Goal: Task Accomplishment & Management: Contribute content

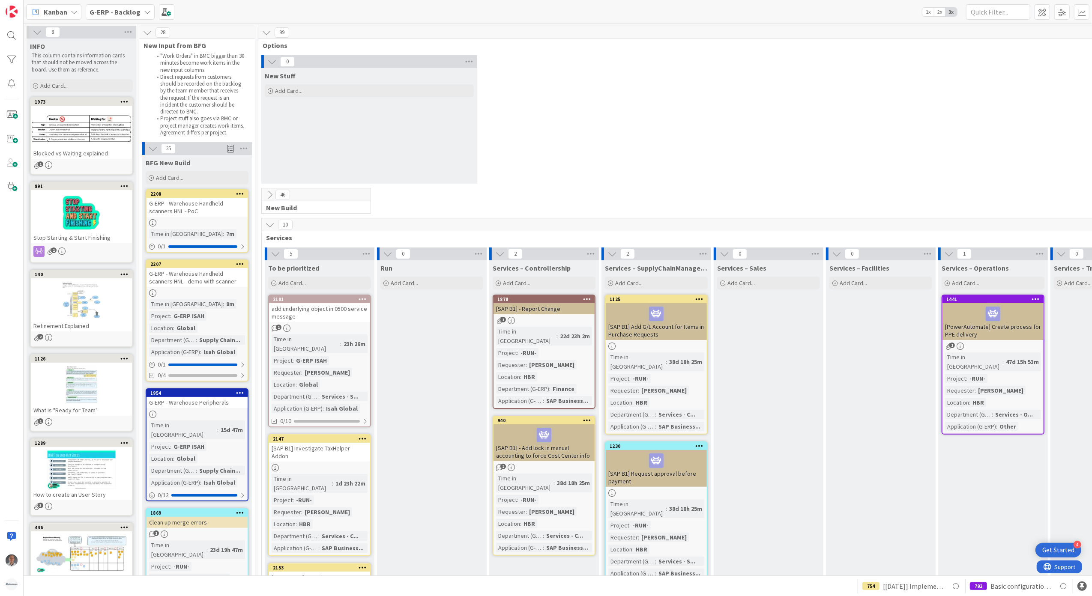
click at [138, 12] on div "G-ERP - Backlog" at bounding box center [120, 11] width 69 height 15
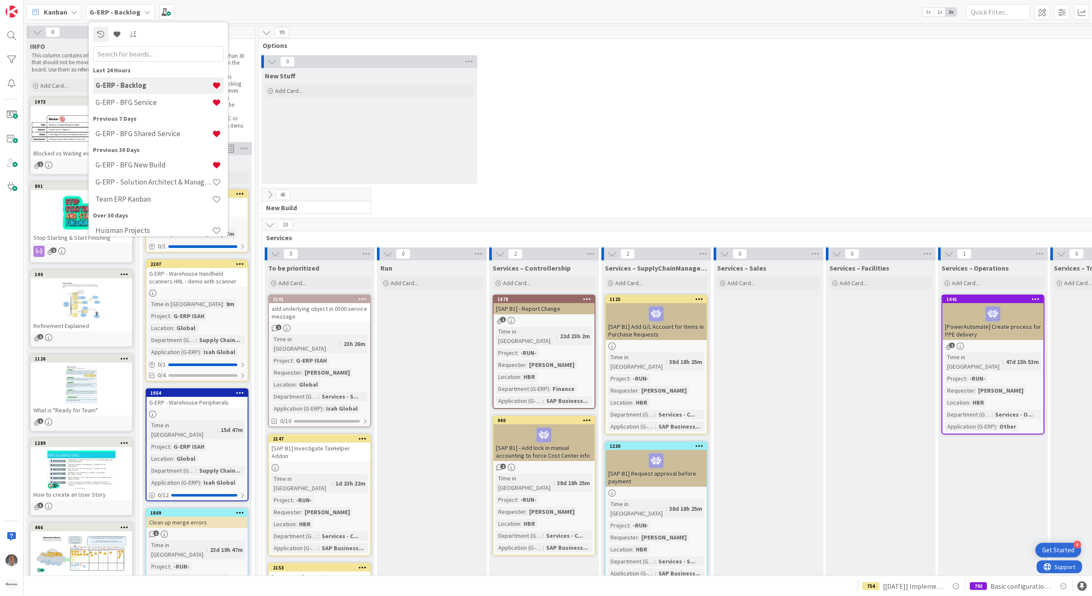
click at [602, 129] on div "0 New Stuff Add Card..." at bounding box center [712, 121] width 905 height 133
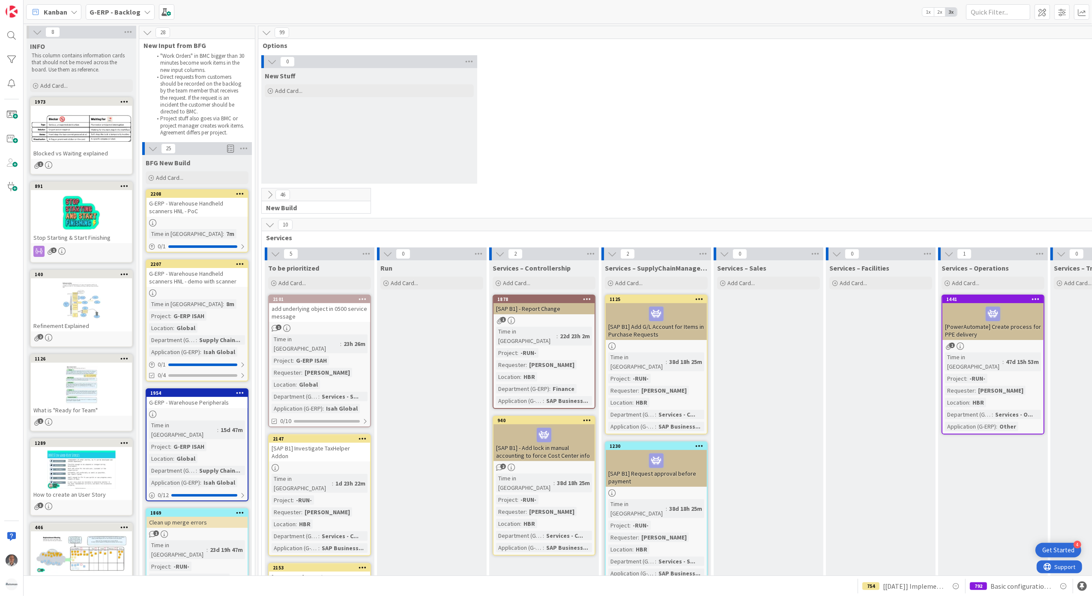
click at [270, 195] on icon at bounding box center [269, 194] width 9 height 9
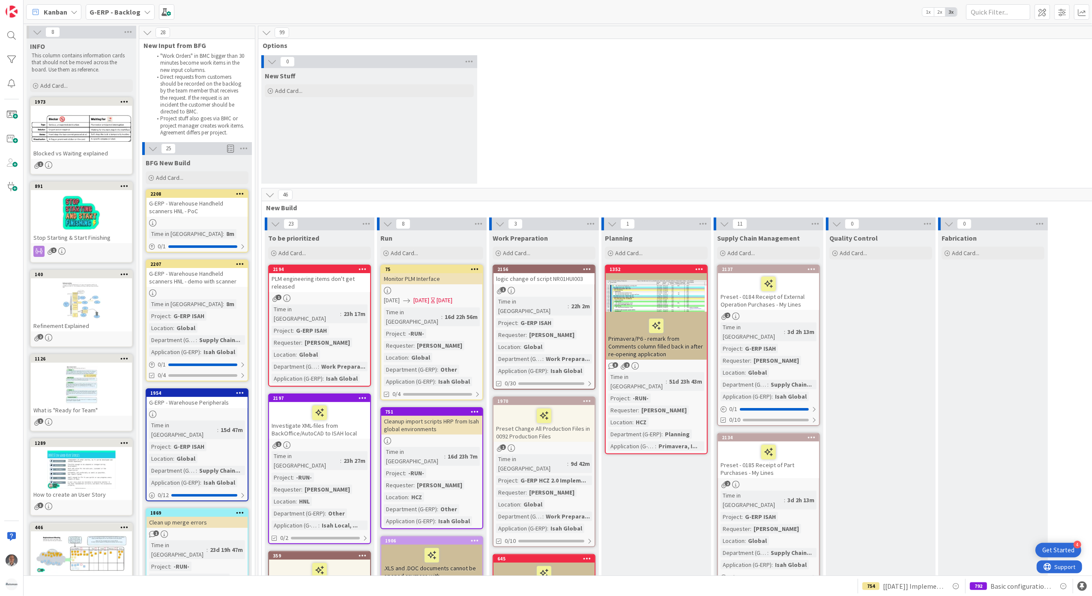
click at [270, 195] on icon at bounding box center [269, 194] width 9 height 9
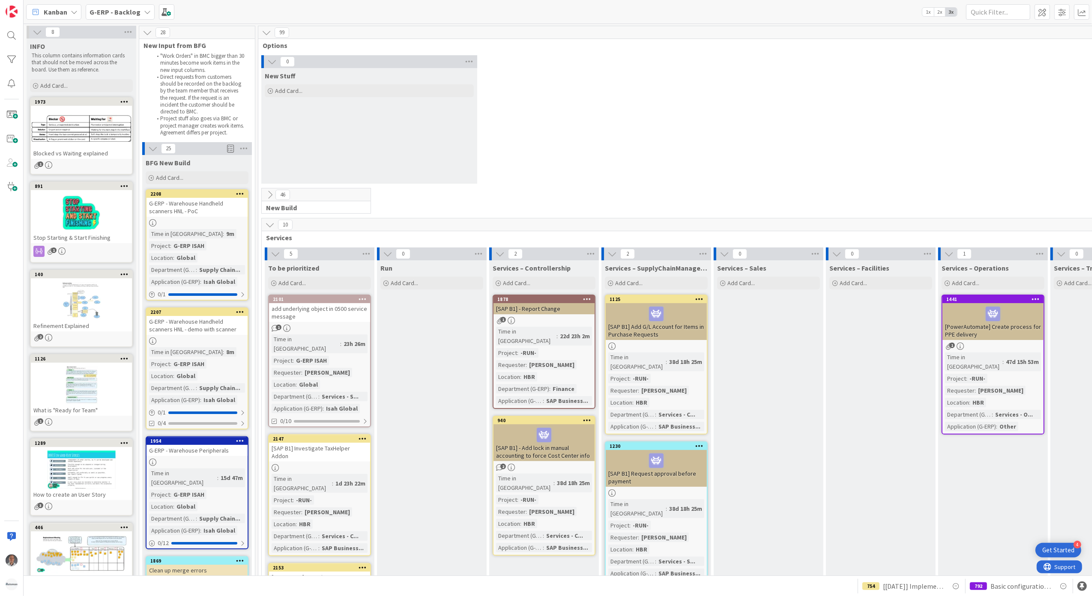
click at [139, 12] on div "G-ERP - Backlog" at bounding box center [120, 11] width 69 height 15
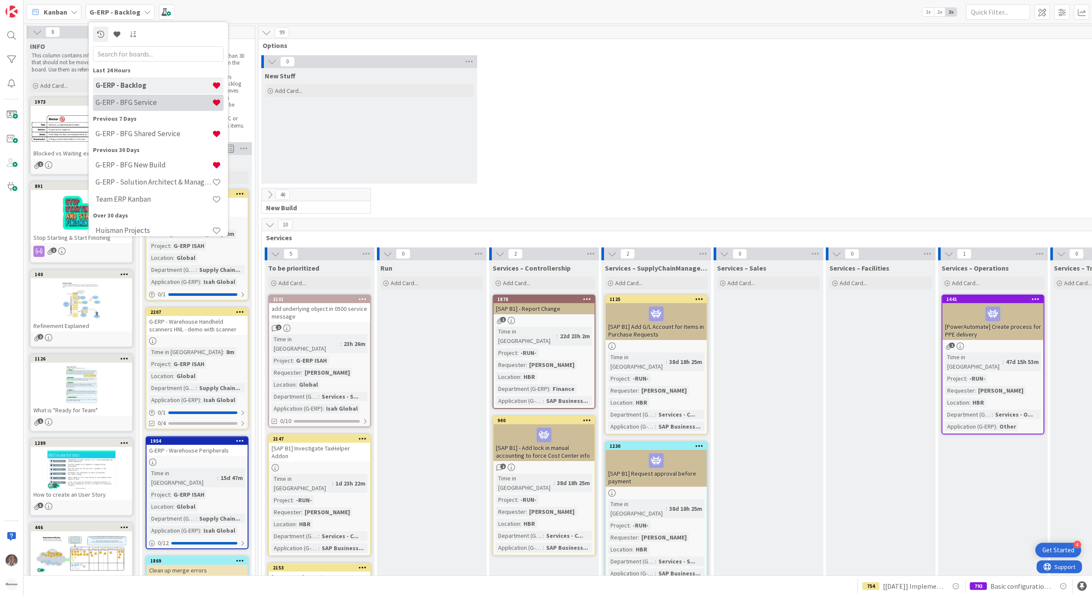
click at [138, 97] on div "G-ERP - BFG Service" at bounding box center [158, 102] width 131 height 16
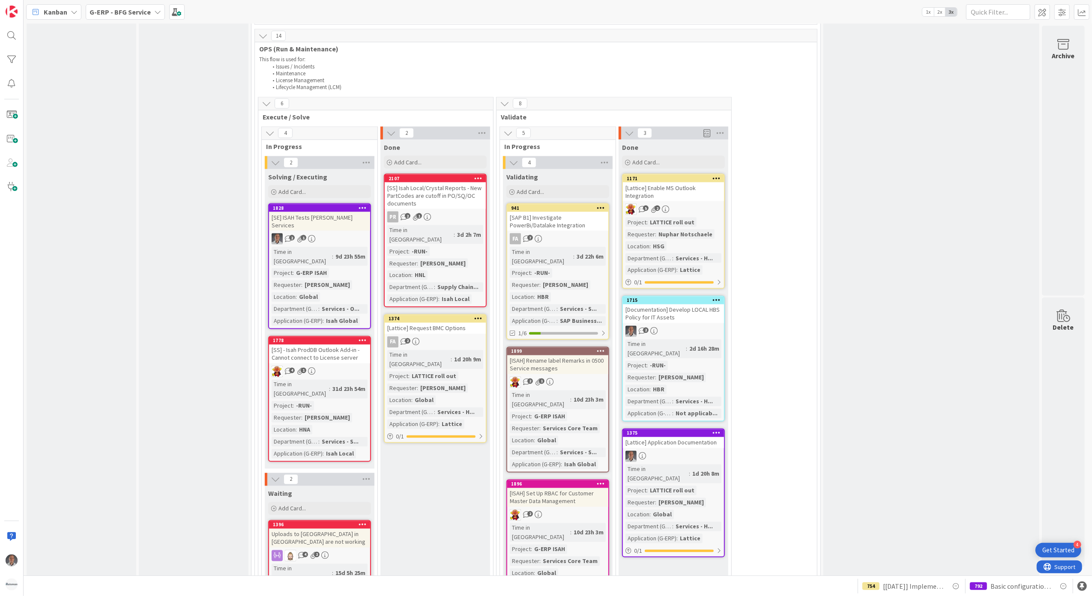
scroll to position [1383, 0]
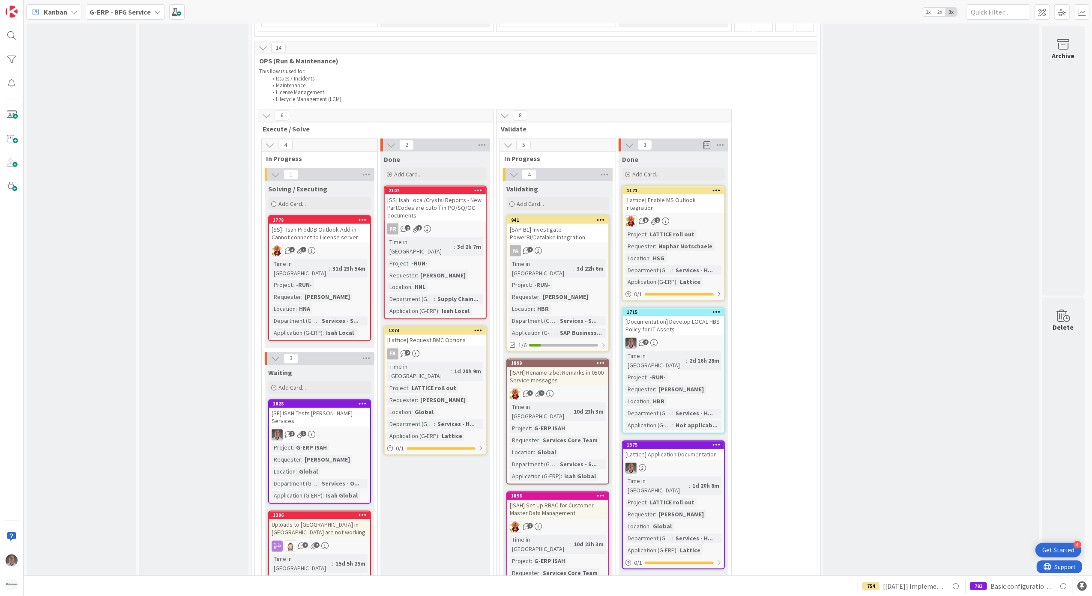
click at [332, 408] on div "[SE] ISAH Tests Huisman Services" at bounding box center [319, 417] width 101 height 19
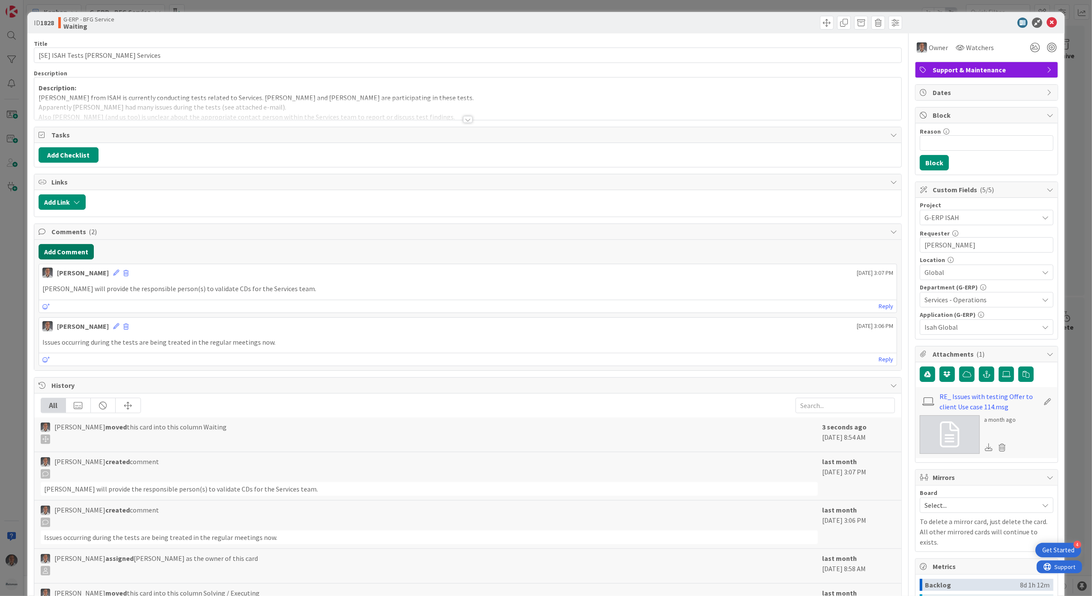
click at [72, 253] on button "Add Comment" at bounding box center [66, 251] width 55 height 15
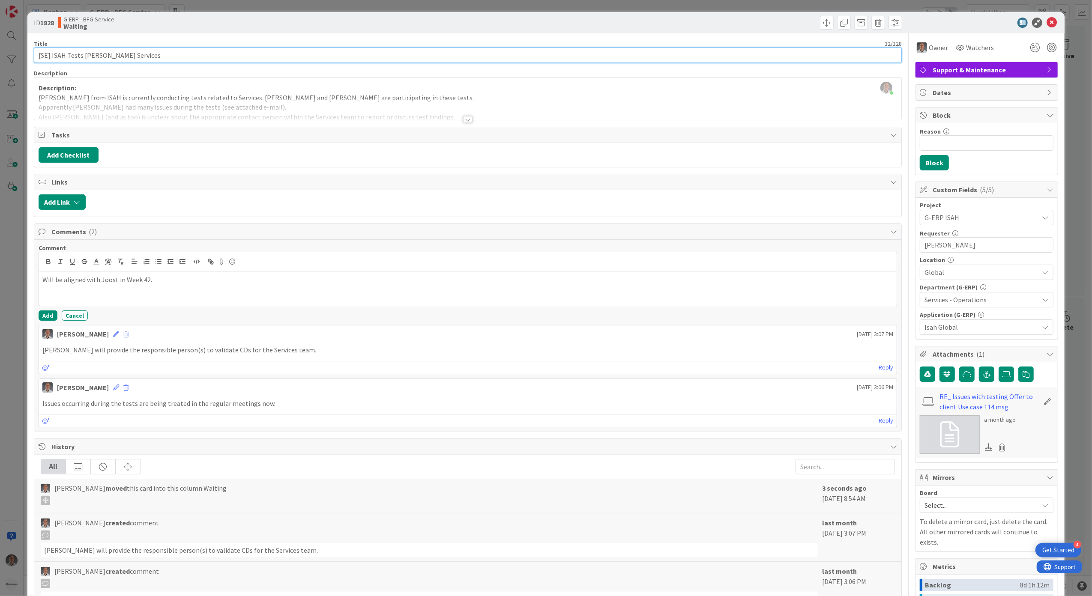
click at [157, 57] on input "[SE] ISAH Tests Huisman Services" at bounding box center [468, 55] width 869 height 15
type input "[16-10] [SE] ISAH Tests [PERSON_NAME] Services"
click at [54, 318] on button "Add" at bounding box center [48, 316] width 19 height 10
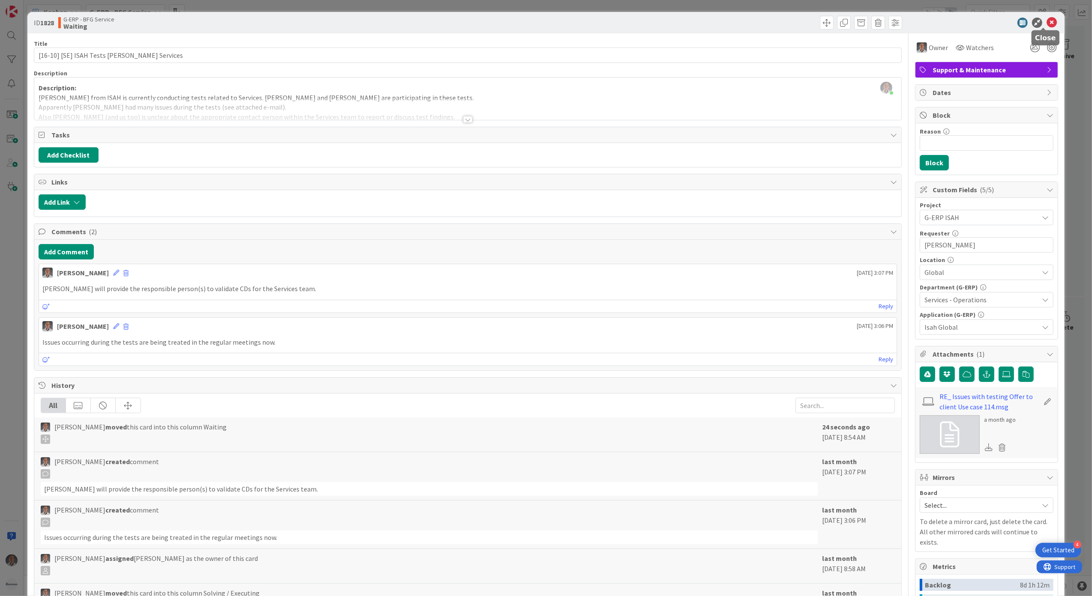
click at [1047, 25] on icon at bounding box center [1052, 23] width 10 height 10
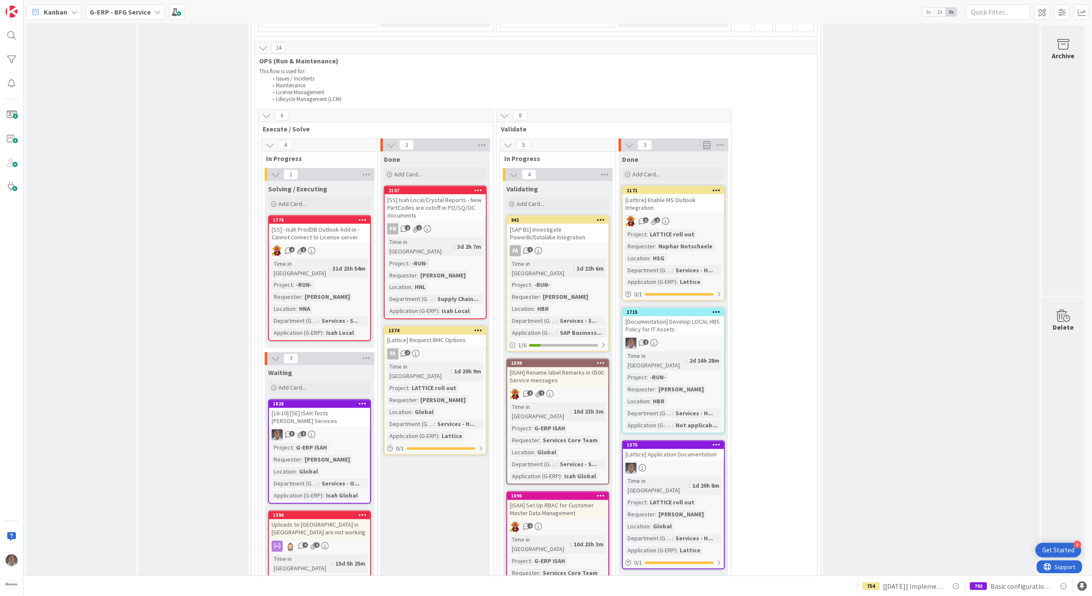
click at [364, 401] on icon at bounding box center [363, 404] width 8 height 6
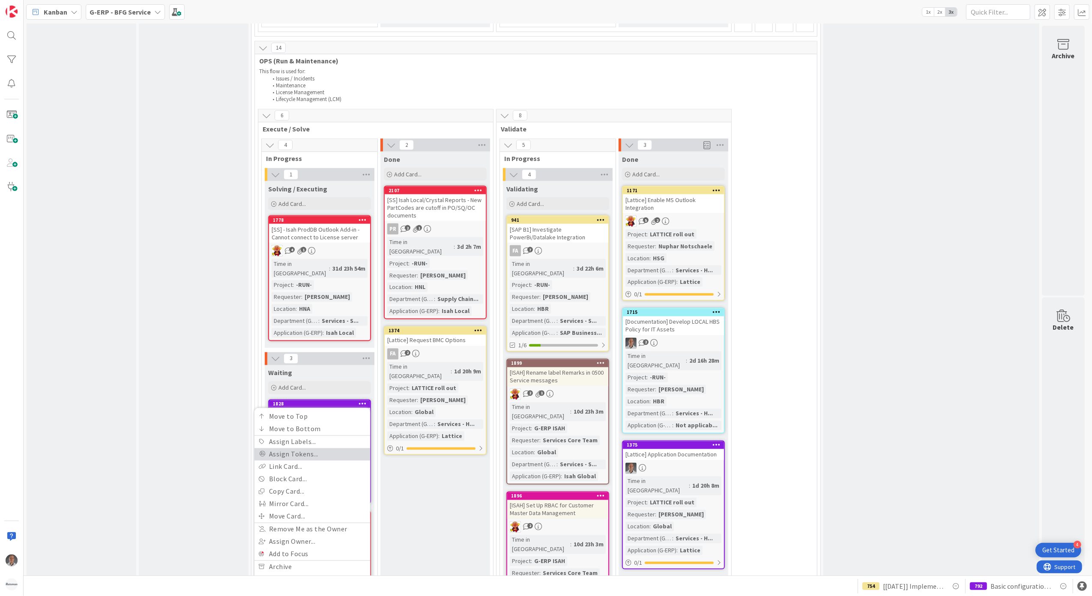
click at [314, 449] on link "Assign Tokens..." at bounding box center [313, 455] width 116 height 12
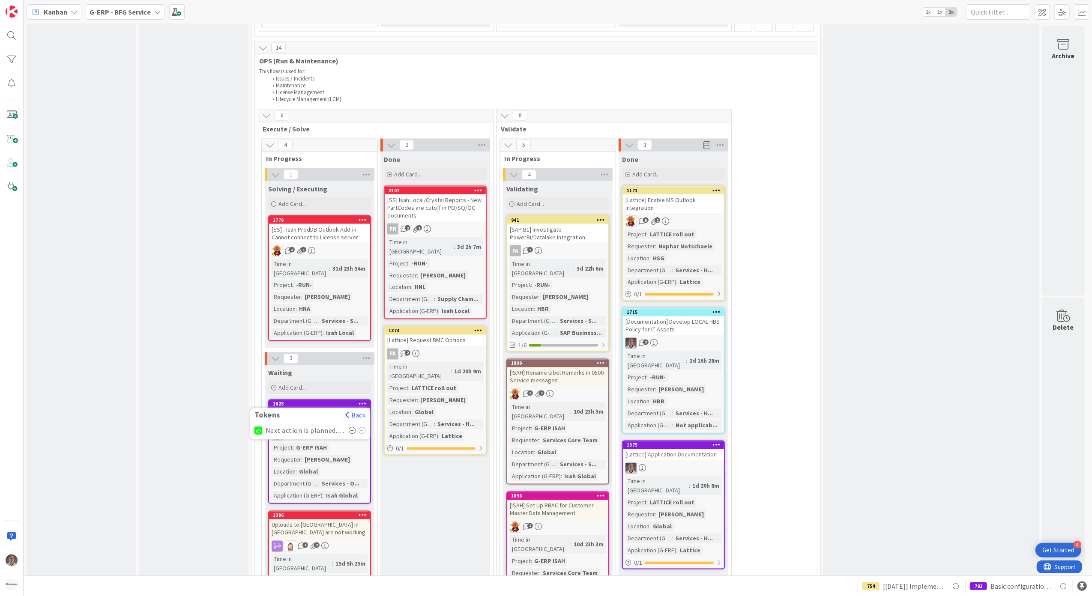
click at [277, 427] on span "Next action is planned. No need for attention now" at bounding box center [305, 431] width 79 height 8
click at [256, 427] on div at bounding box center [259, 431] width 8 height 8
click at [349, 425] on div "Next action is planned. No need for attention now" at bounding box center [310, 431] width 111 height 13
click at [352, 428] on icon at bounding box center [352, 431] width 7 height 7
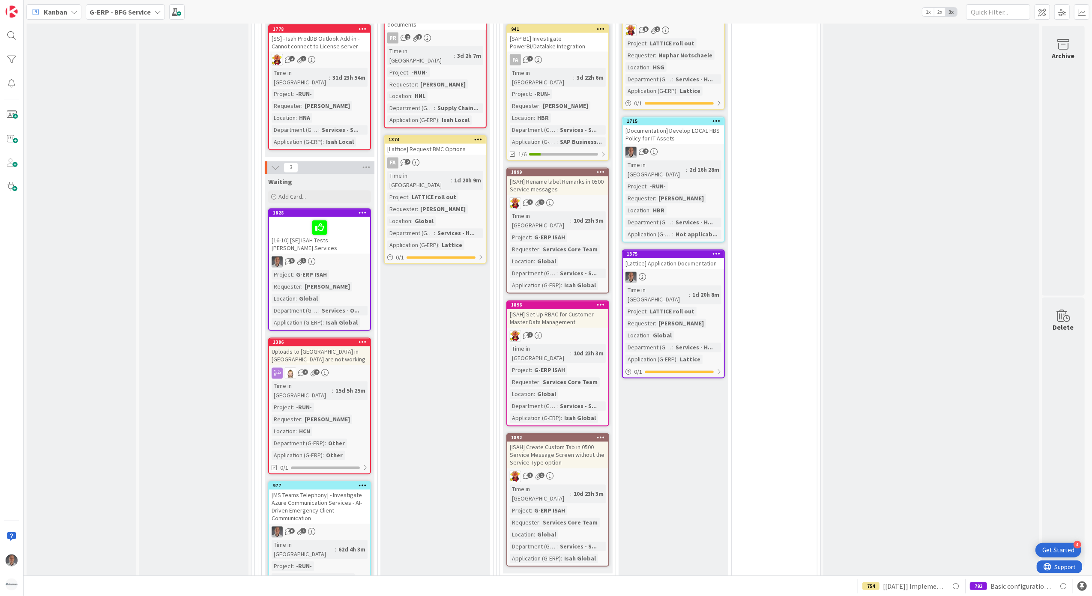
scroll to position [1611, 0]
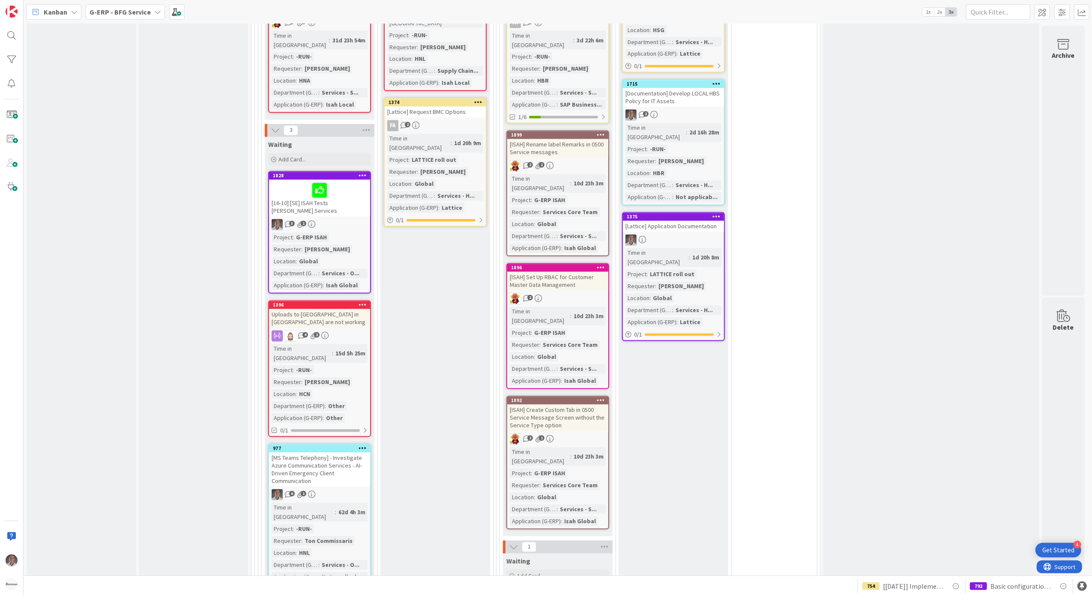
click at [364, 446] on icon at bounding box center [363, 449] width 8 height 6
click at [396, 368] on div "Done Add Card... 2107 [SS] Isah Local/Crystal Reports - New PartCodes are cutof…" at bounding box center [435, 320] width 110 height 795
click at [317, 453] on div "[MS Teams Telephony] - Investigate Azure Communication Services - AI-Driven Eme…" at bounding box center [319, 470] width 101 height 34
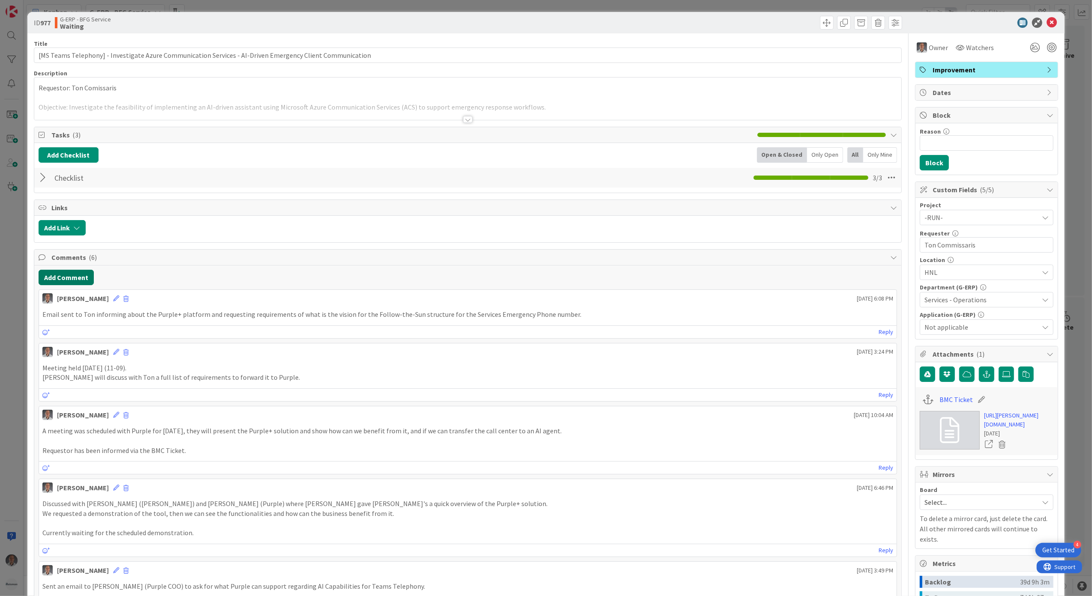
click at [71, 277] on button "Add Comment" at bounding box center [66, 277] width 55 height 15
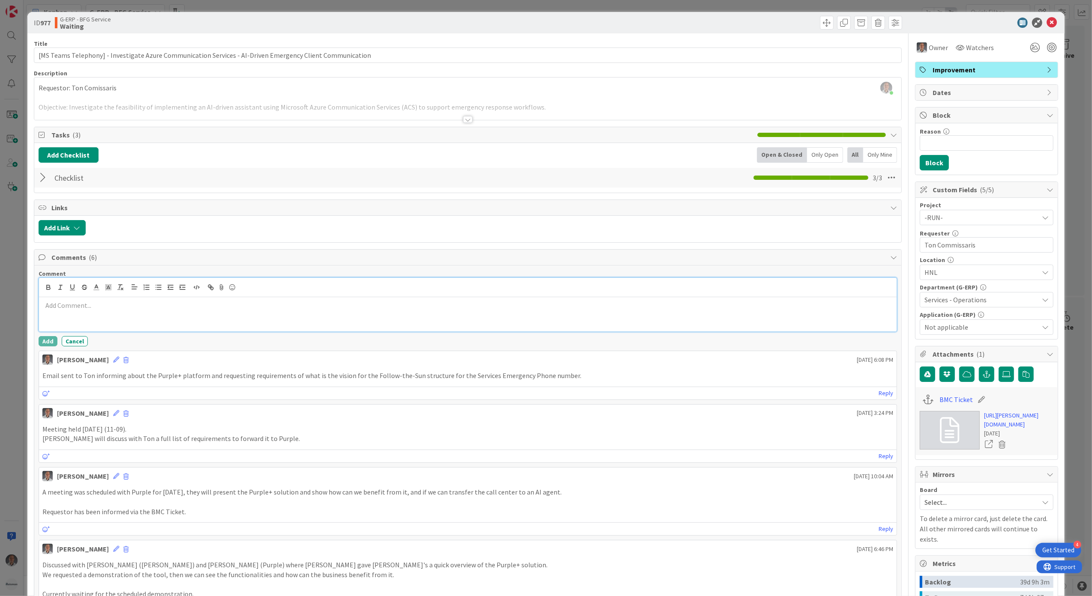
drag, startPoint x: 71, startPoint y: 277, endPoint x: 107, endPoint y: 306, distance: 46.3
click at [107, 306] on p at bounding box center [467, 306] width 851 height 10
click at [45, 343] on button "Add" at bounding box center [48, 341] width 19 height 10
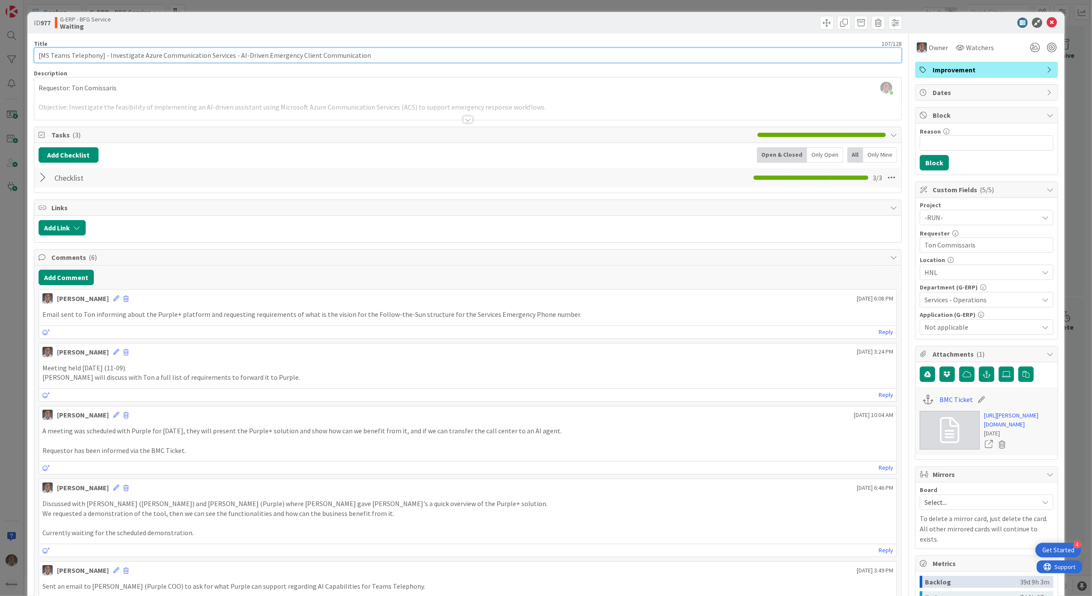
click at [391, 55] on input "[MS Teams Telephony] - Investigate Azure Communication Services - AI-Driven Eme…" at bounding box center [468, 55] width 869 height 15
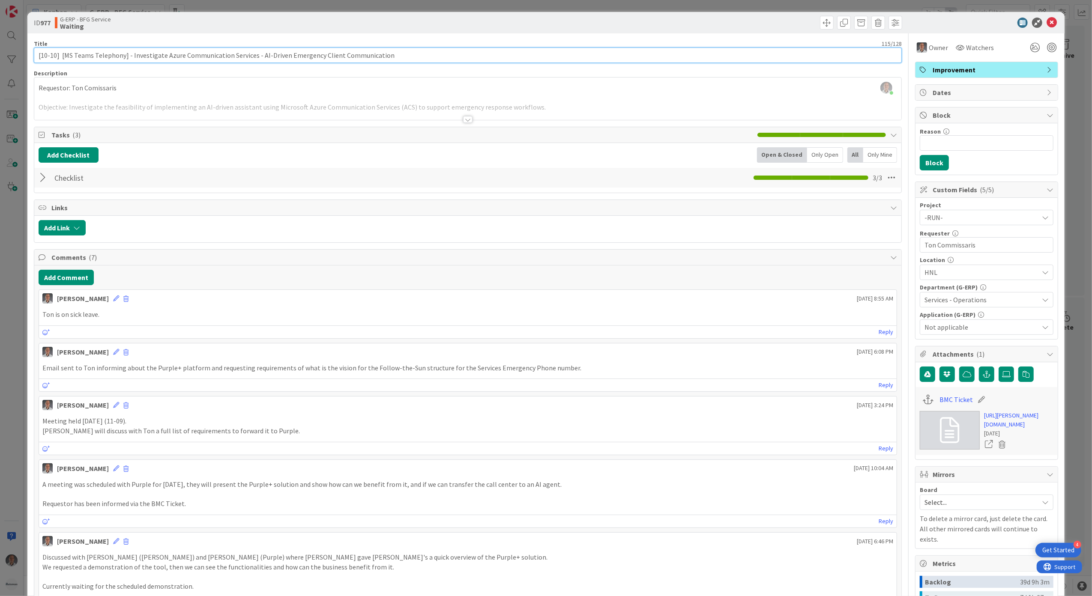
type input "[10-10] [MS Teams Telephony] - Investigate Azure Communication Services - AI-Dr…"
click at [649, 95] on div "Paulo Schwab just joined Requestor: Ton Comissaris Objective: Investigate the f…" at bounding box center [468, 99] width 868 height 42
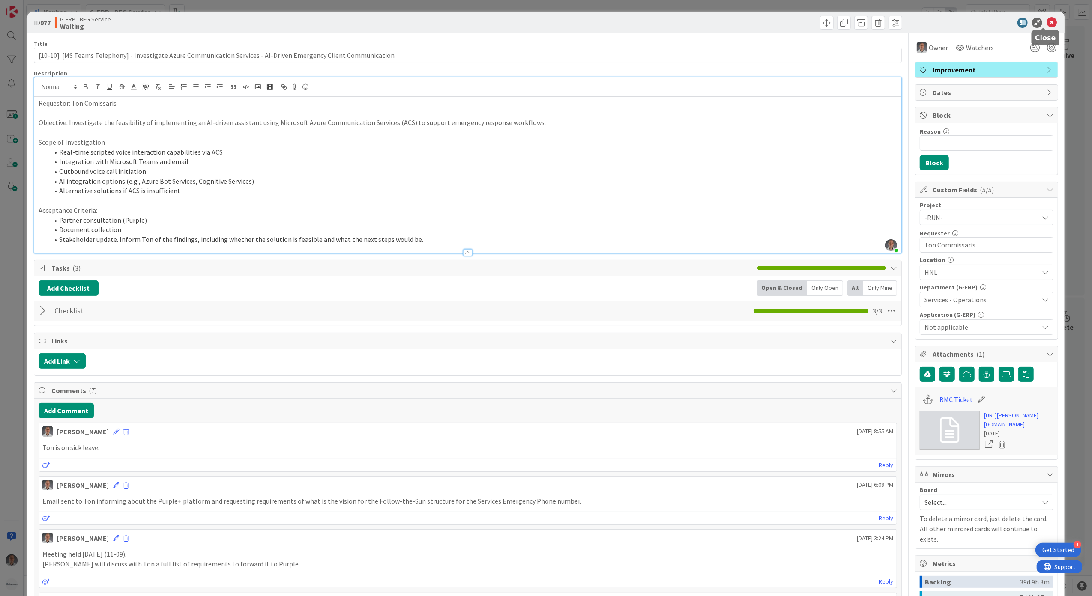
click at [1047, 24] on icon at bounding box center [1052, 23] width 10 height 10
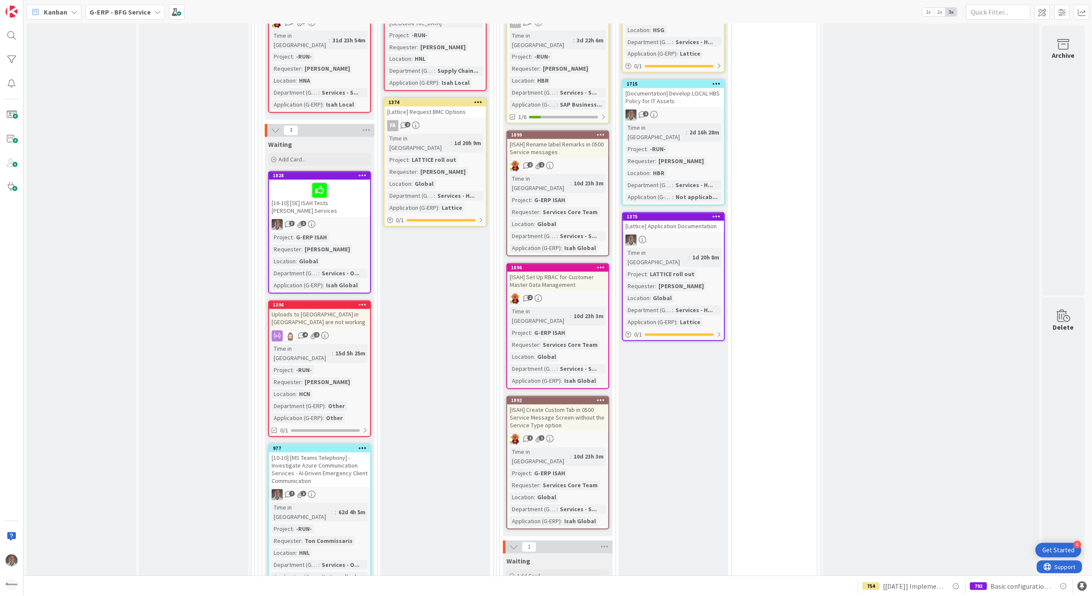
click at [362, 446] on icon at bounding box center [363, 449] width 8 height 6
click at [316, 493] on link "Assign Tokens..." at bounding box center [313, 499] width 116 height 12
click at [350, 472] on icon at bounding box center [352, 475] width 7 height 7
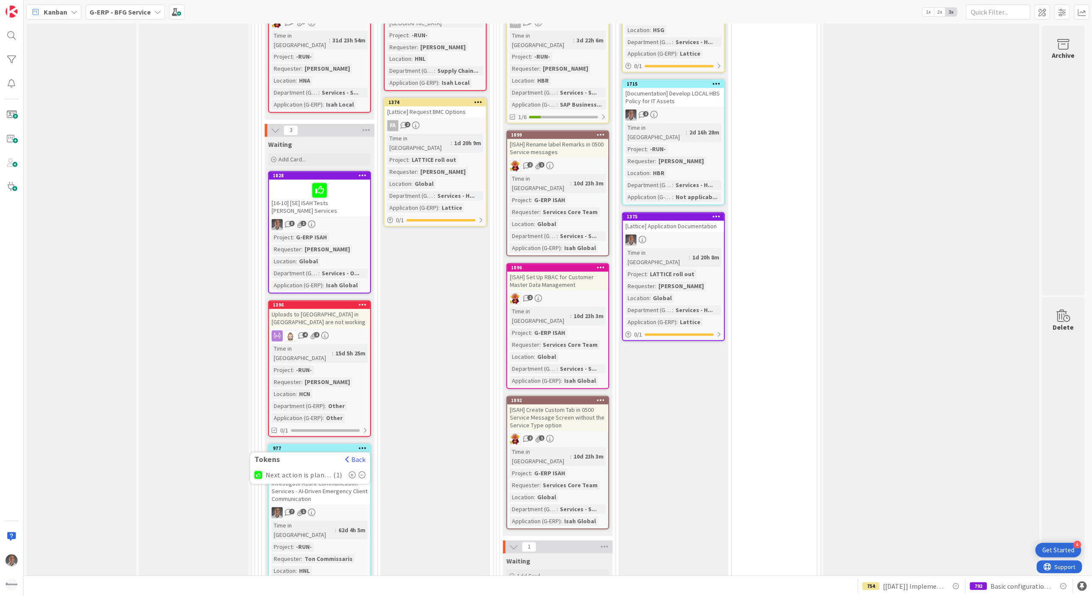
click at [432, 392] on div "Done Add Card... 2107 [SS] Isah Local/Crystal Reports - New PartCodes are cutof…" at bounding box center [435, 320] width 110 height 795
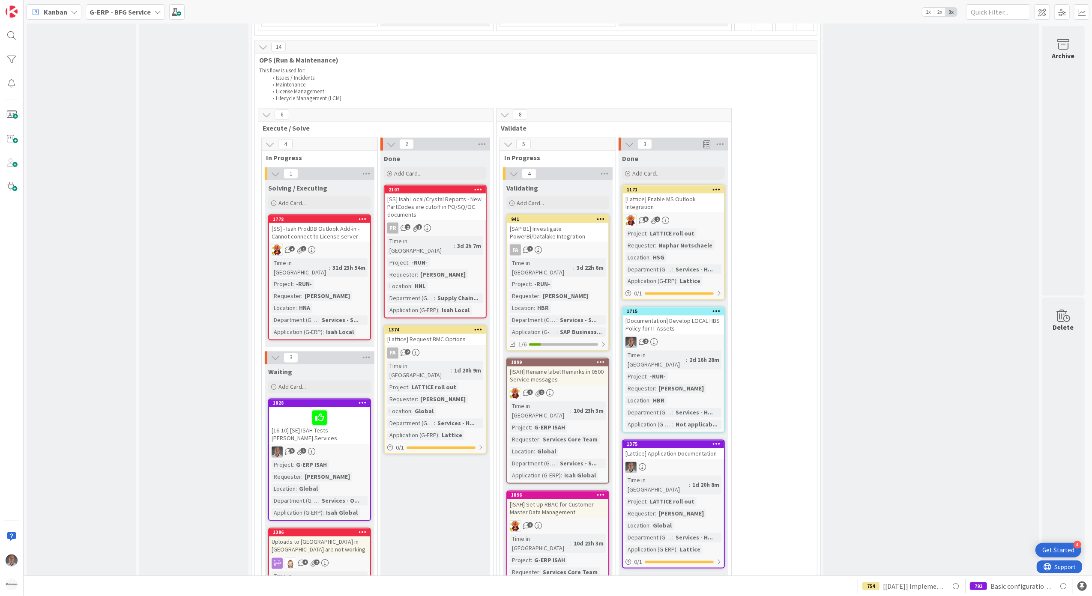
scroll to position [1383, 0]
click at [479, 328] on icon at bounding box center [478, 331] width 8 height 6
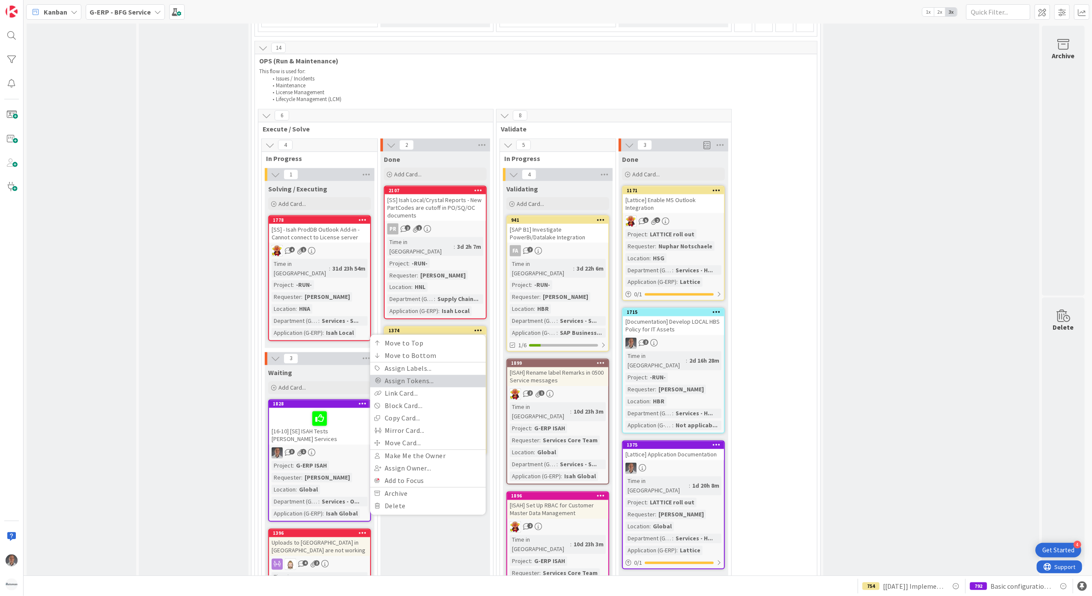
click at [439, 375] on link "Assign Tokens..." at bounding box center [428, 381] width 116 height 12
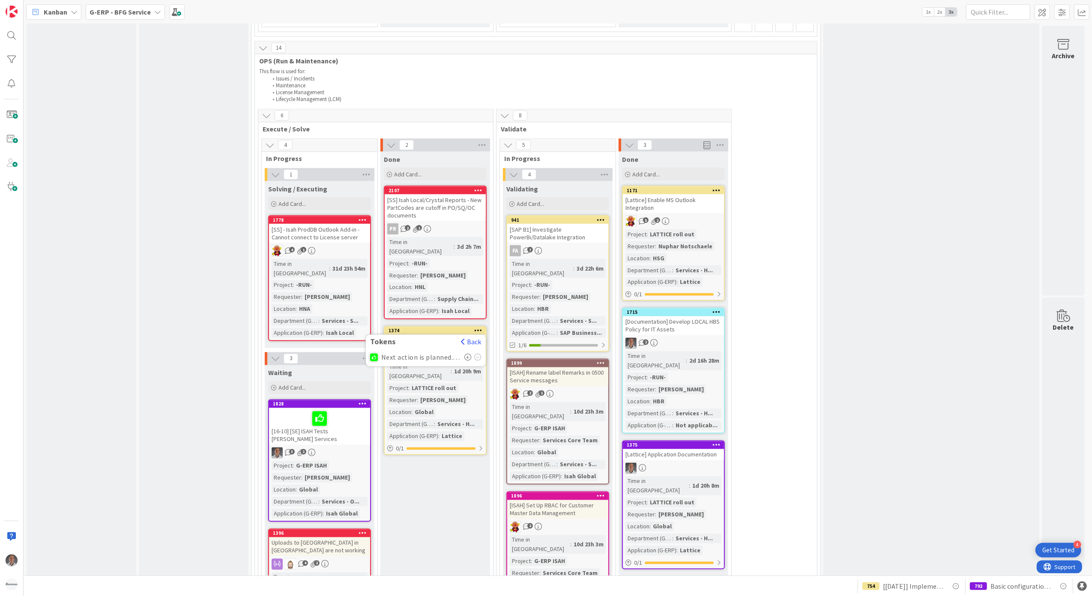
click at [470, 354] on icon at bounding box center [467, 357] width 7 height 7
click at [436, 403] on div "Done Add Card... 2107 [SS] Isah Local/Crystal Reports - New PartCodes are cutof…" at bounding box center [435, 549] width 110 height 795
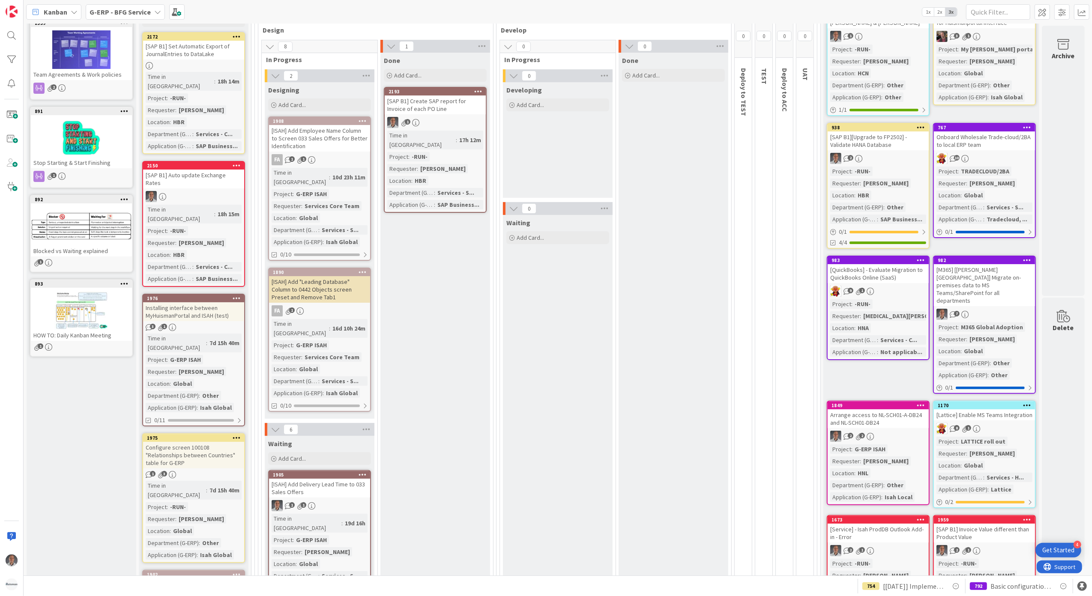
scroll to position [69, 0]
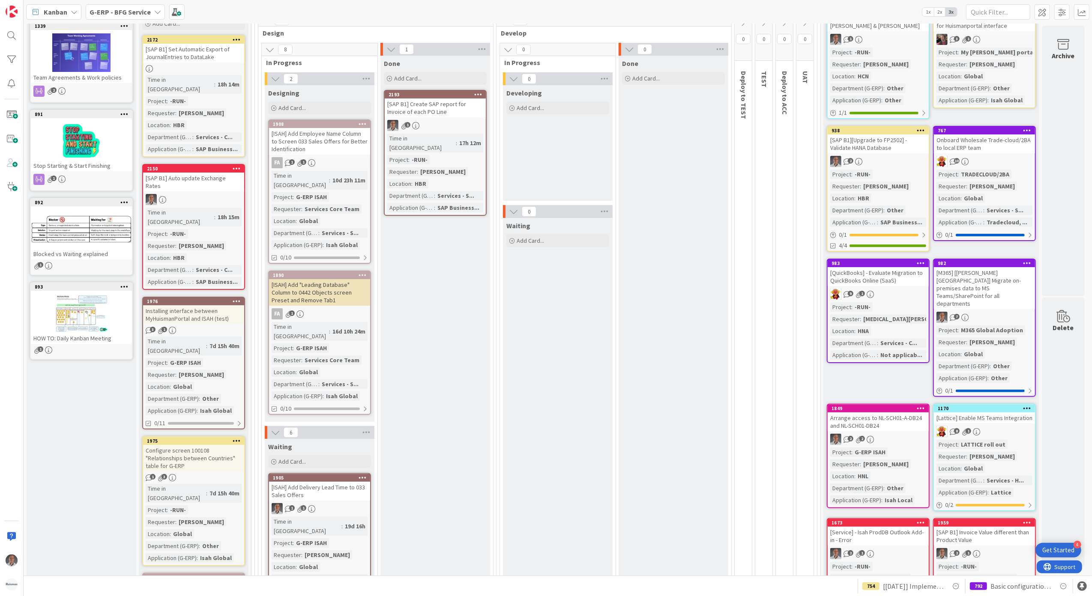
click at [141, 9] on b "G-ERP - BFG Service" at bounding box center [120, 12] width 61 height 9
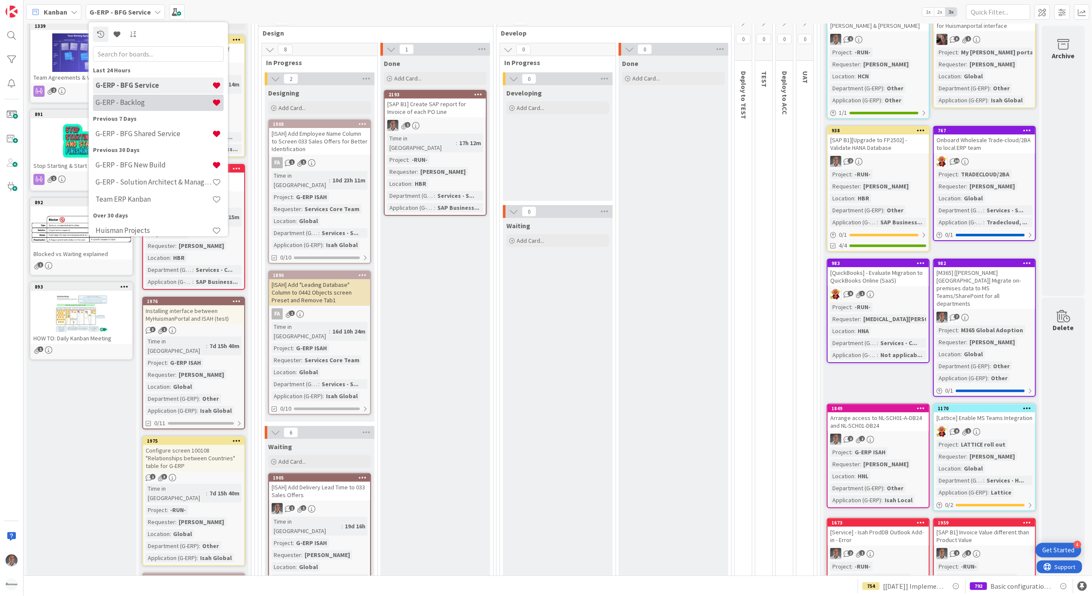
click at [147, 110] on div "G-ERP - Backlog" at bounding box center [158, 102] width 131 height 16
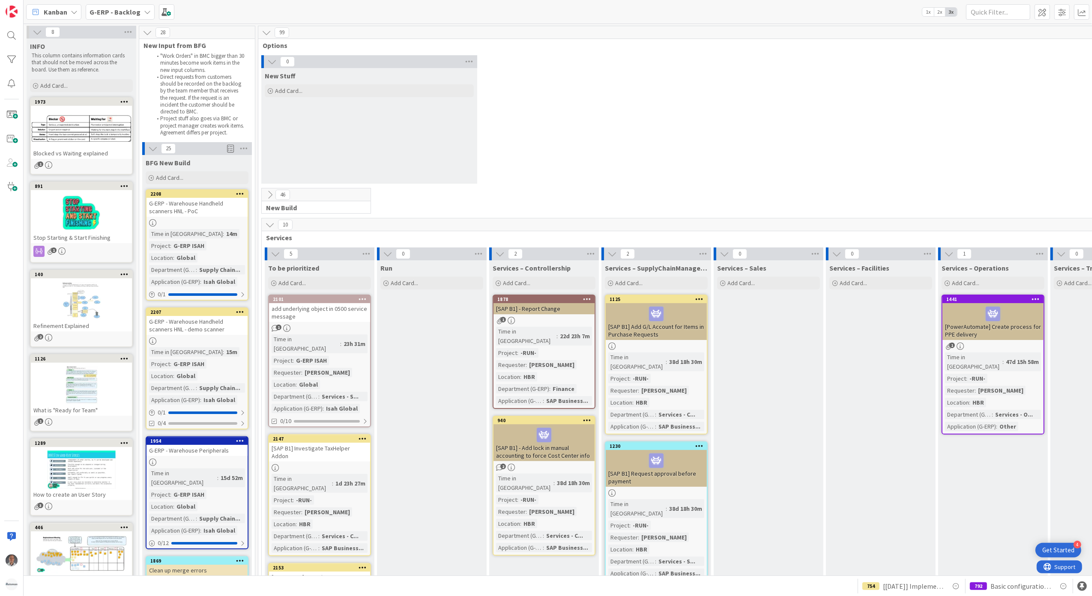
click at [132, 14] on b "G-ERP - Backlog" at bounding box center [115, 12] width 51 height 9
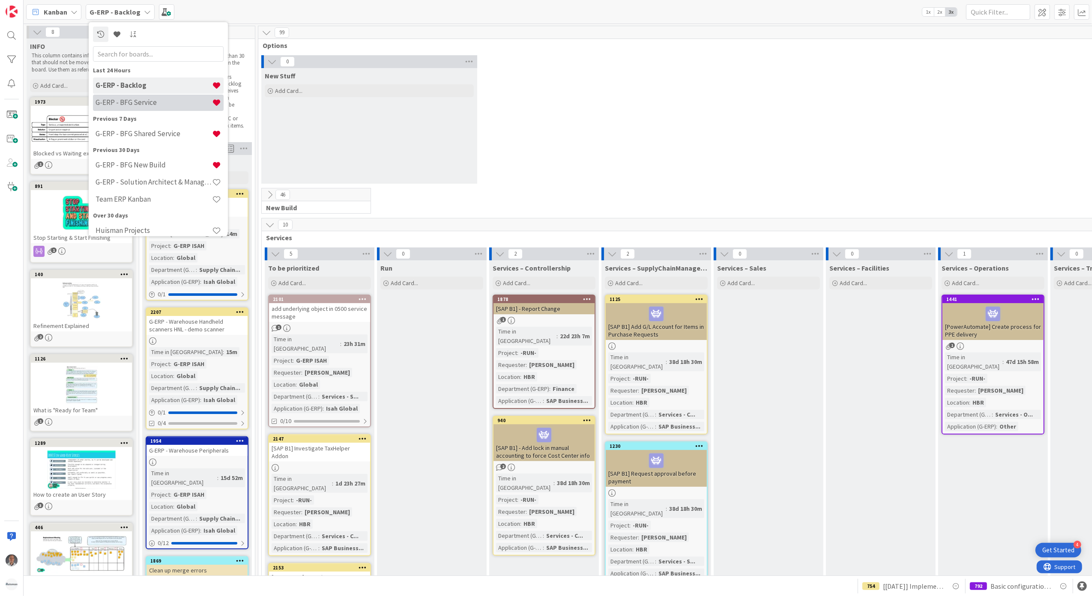
click at [132, 98] on h4 "G-ERP - BFG Service" at bounding box center [154, 102] width 117 height 9
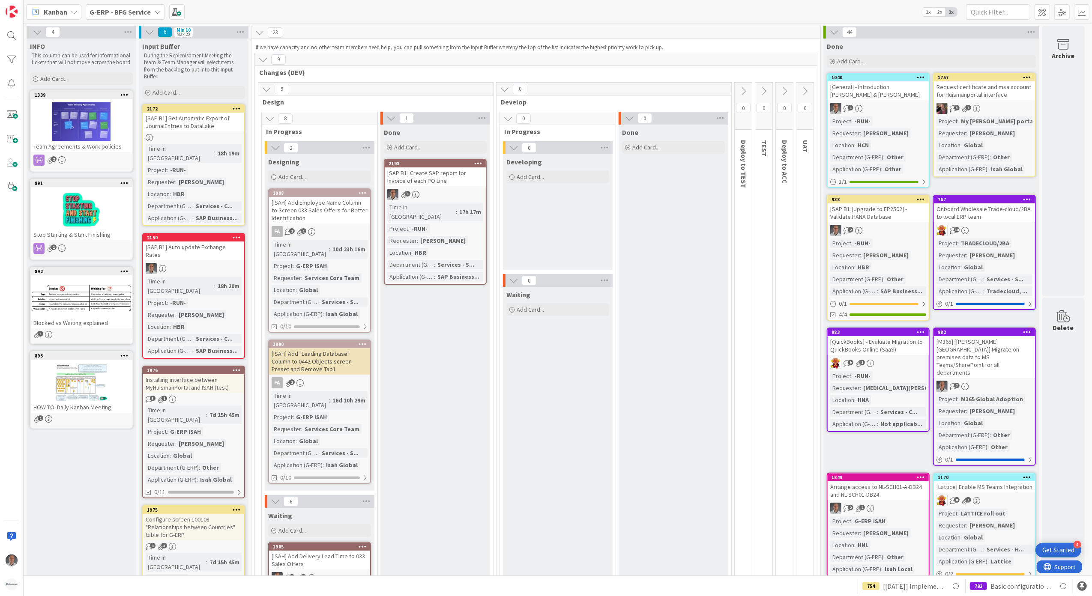
click at [134, 12] on b "G-ERP - BFG Service" at bounding box center [120, 12] width 61 height 9
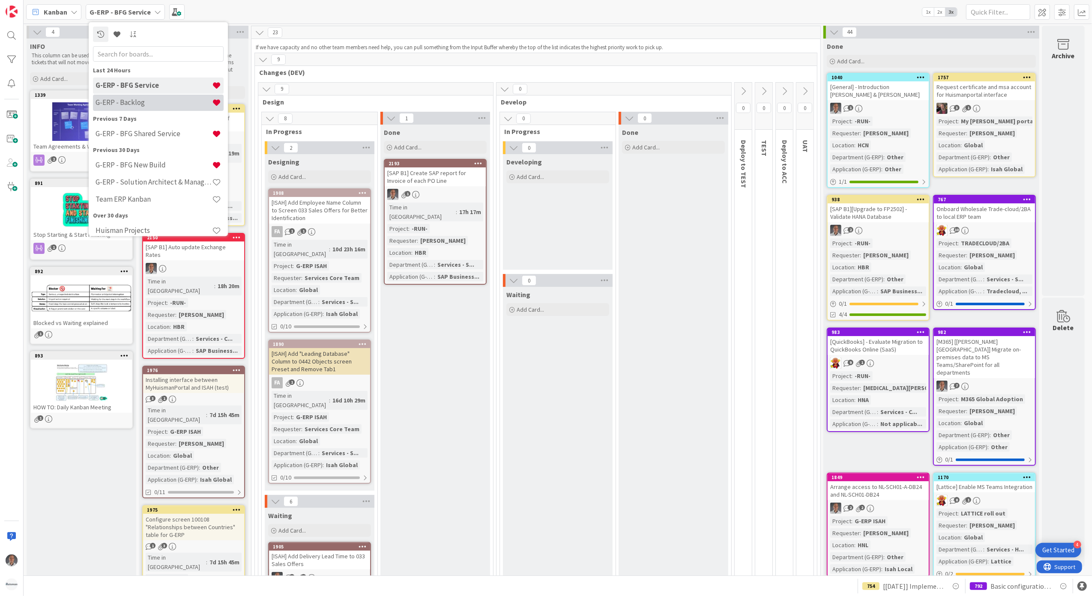
click at [138, 100] on h4 "G-ERP - Backlog" at bounding box center [154, 102] width 117 height 9
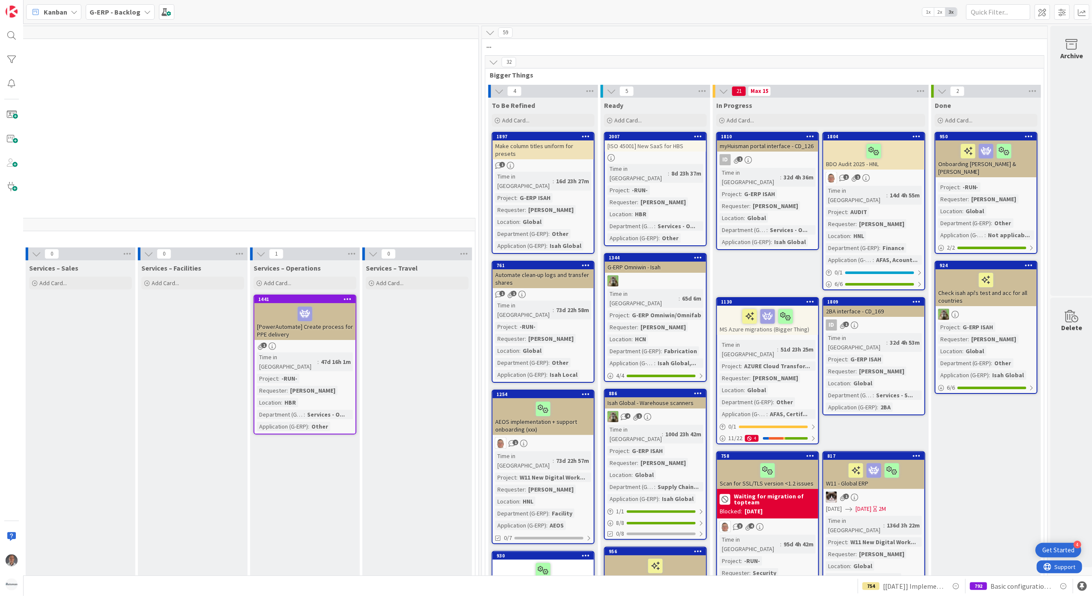
scroll to position [0, 702]
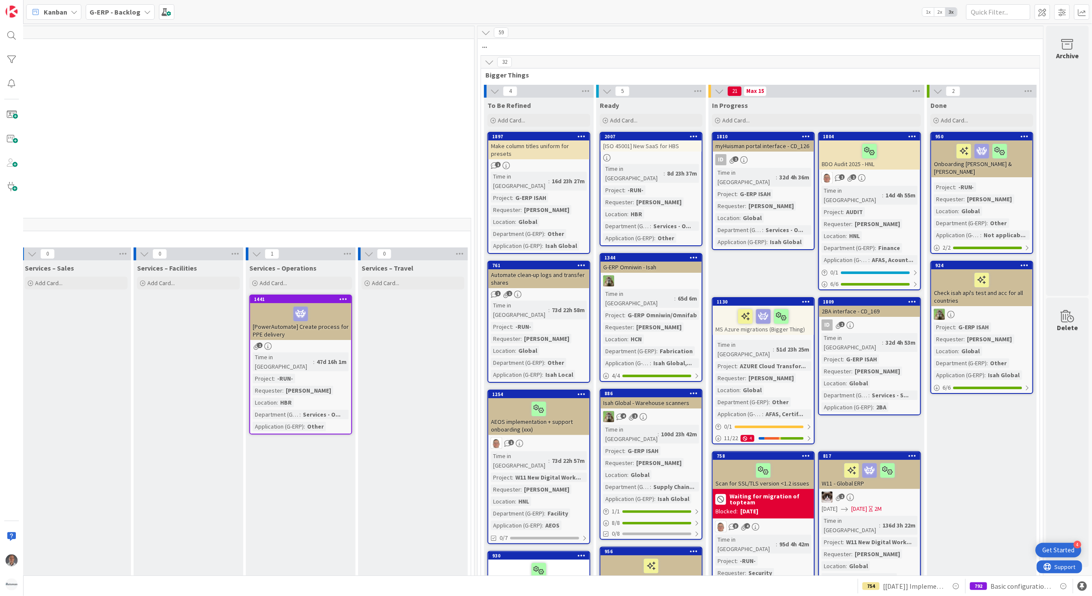
click at [982, 585] on div "792" at bounding box center [978, 587] width 17 height 8
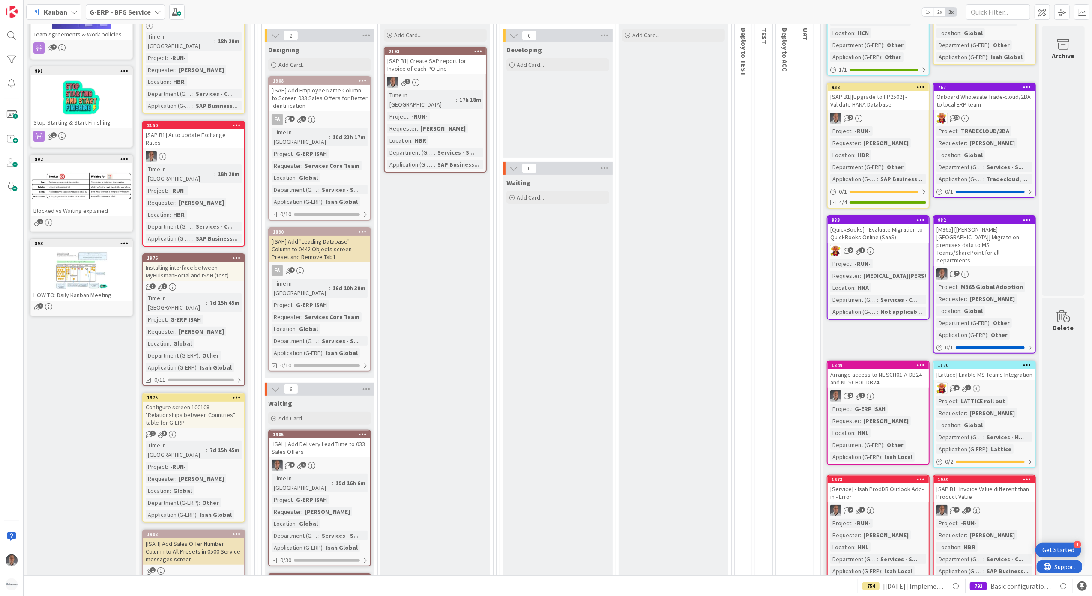
scroll to position [114, 0]
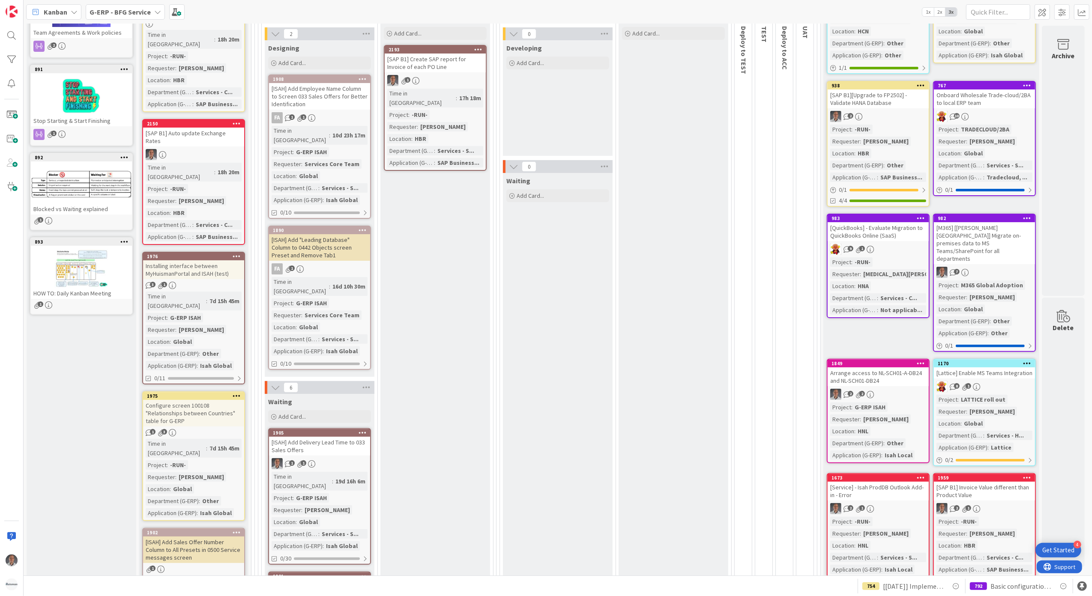
click at [734, 579] on div "792 Basic configuration Isah test environment HSG 754 [30-6-2025] Implement Acc…" at bounding box center [558, 586] width 1069 height 21
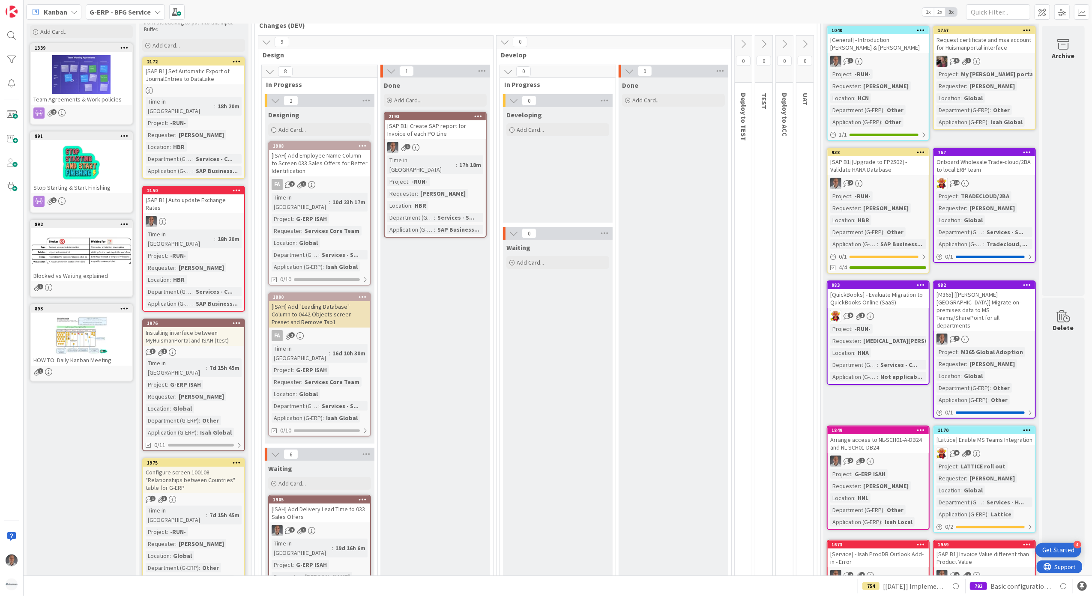
scroll to position [0, 6]
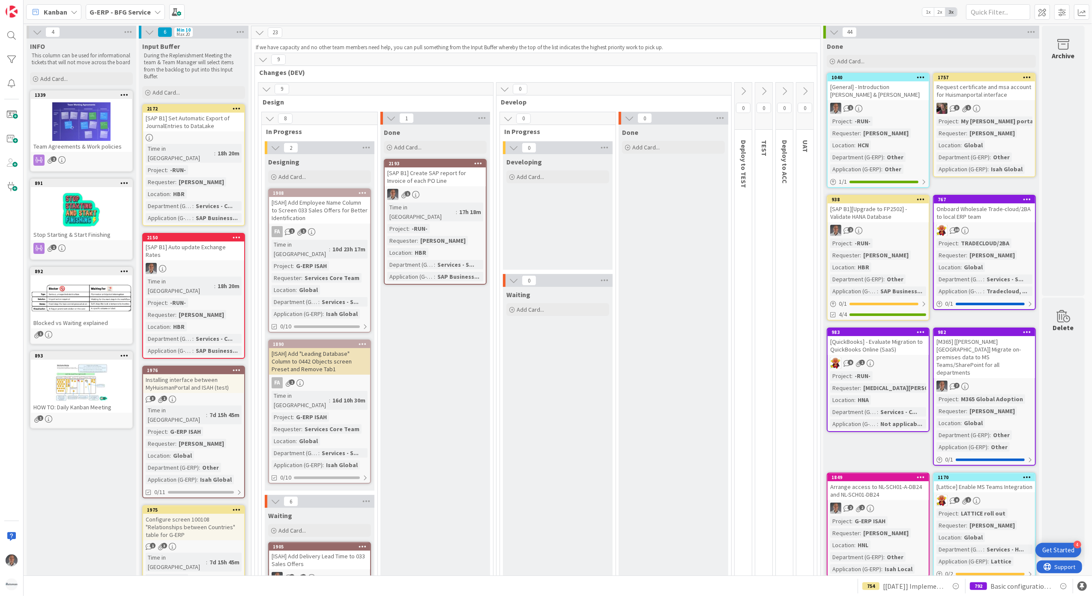
click at [146, 12] on b "G-ERP - BFG Service" at bounding box center [120, 12] width 61 height 9
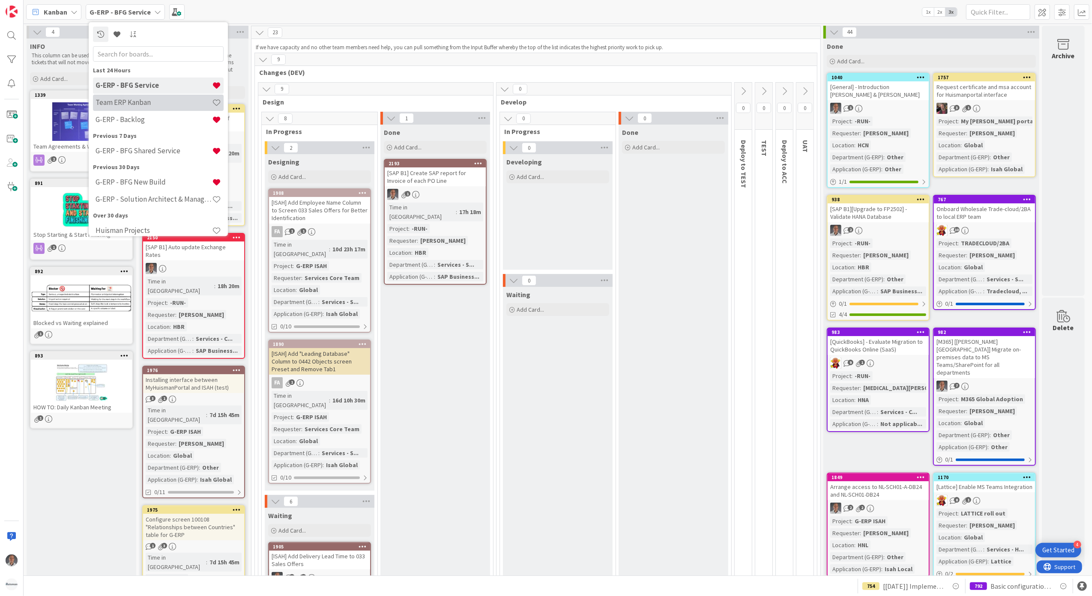
click at [152, 100] on h4 "Team ERP Kanban" at bounding box center [154, 102] width 117 height 9
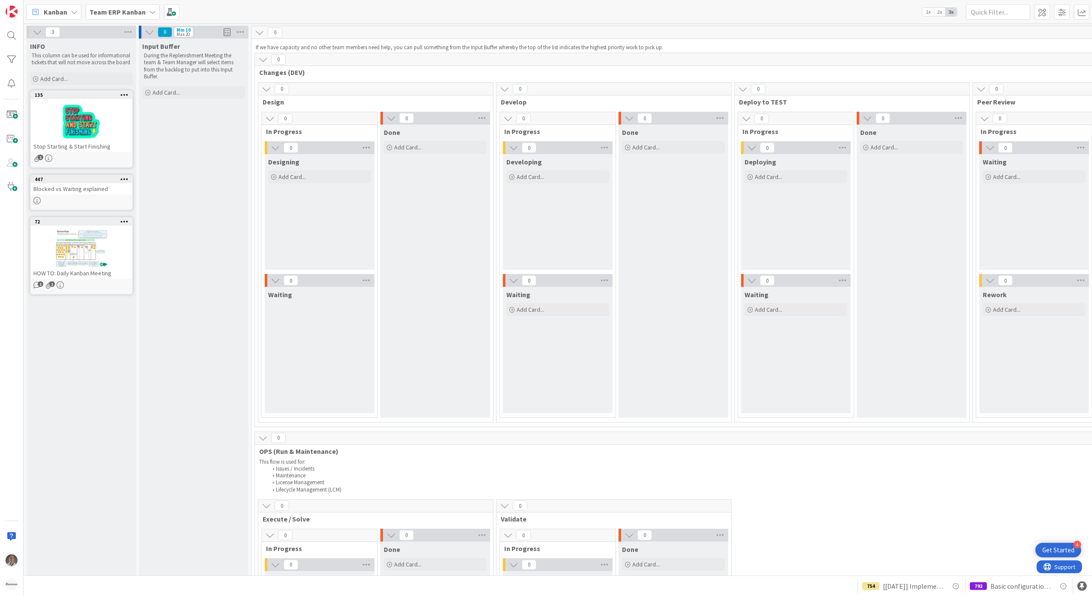
scroll to position [0, 928]
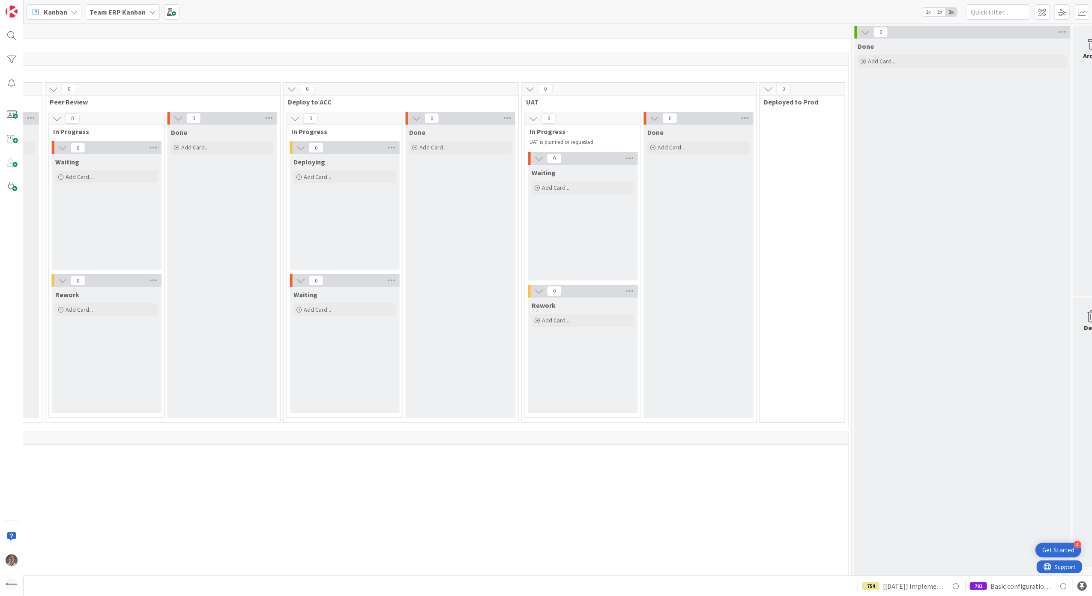
click at [115, 18] on div "Team ERP Kanban" at bounding box center [123, 11] width 74 height 15
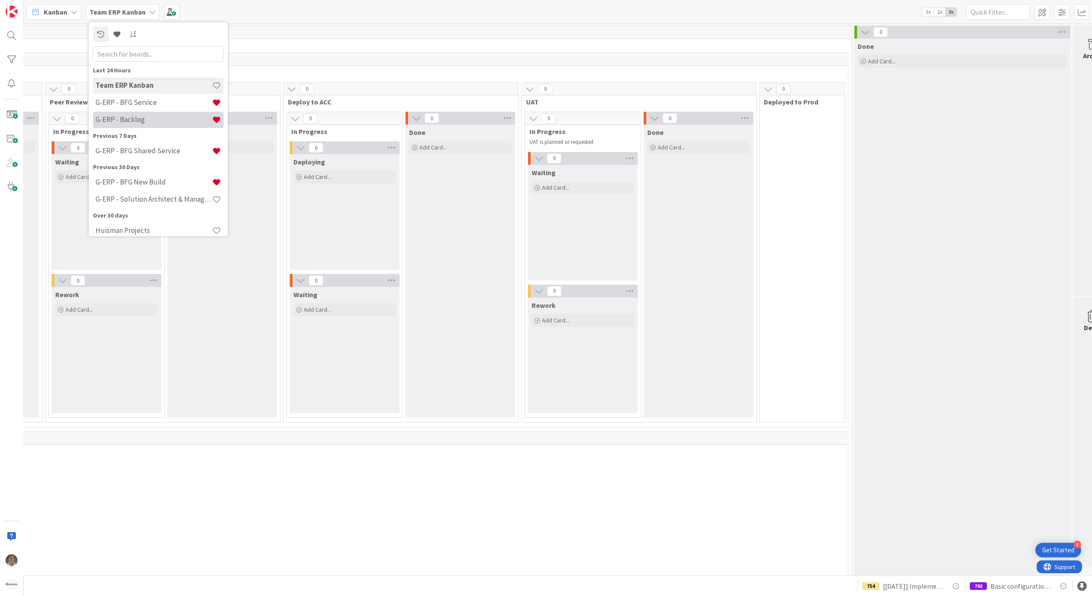
click at [160, 115] on h4 "G-ERP - Backlog" at bounding box center [154, 119] width 117 height 9
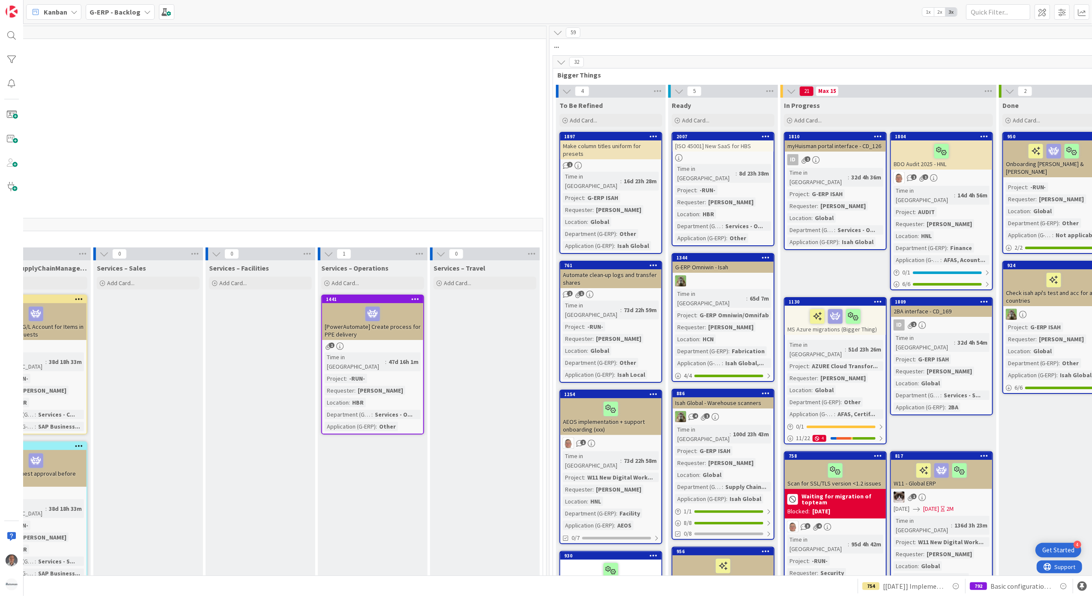
scroll to position [0, 650]
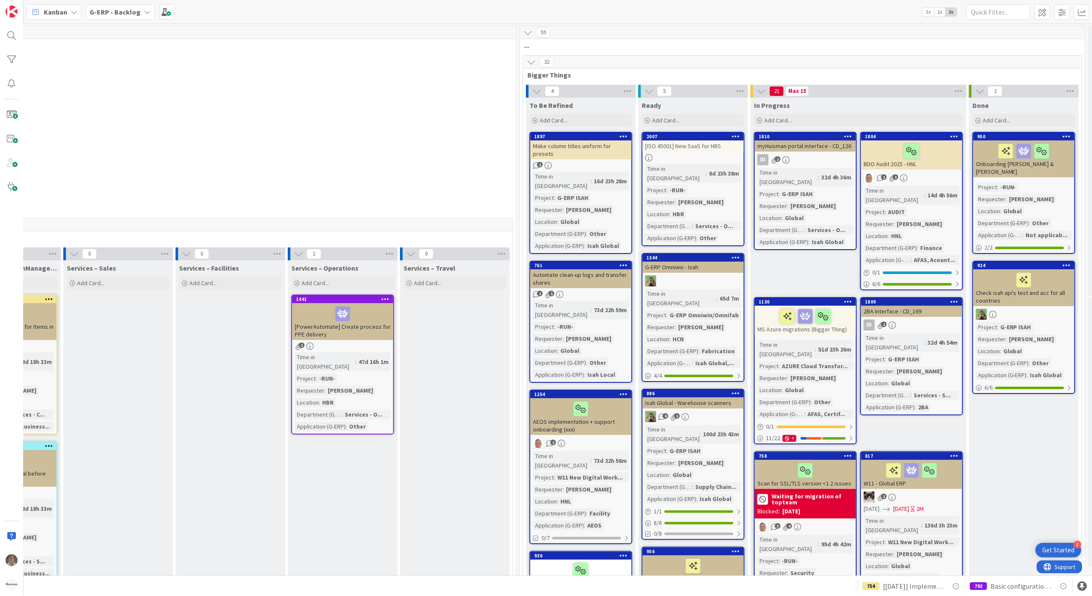
click at [971, 583] on div "792" at bounding box center [978, 587] width 17 height 8
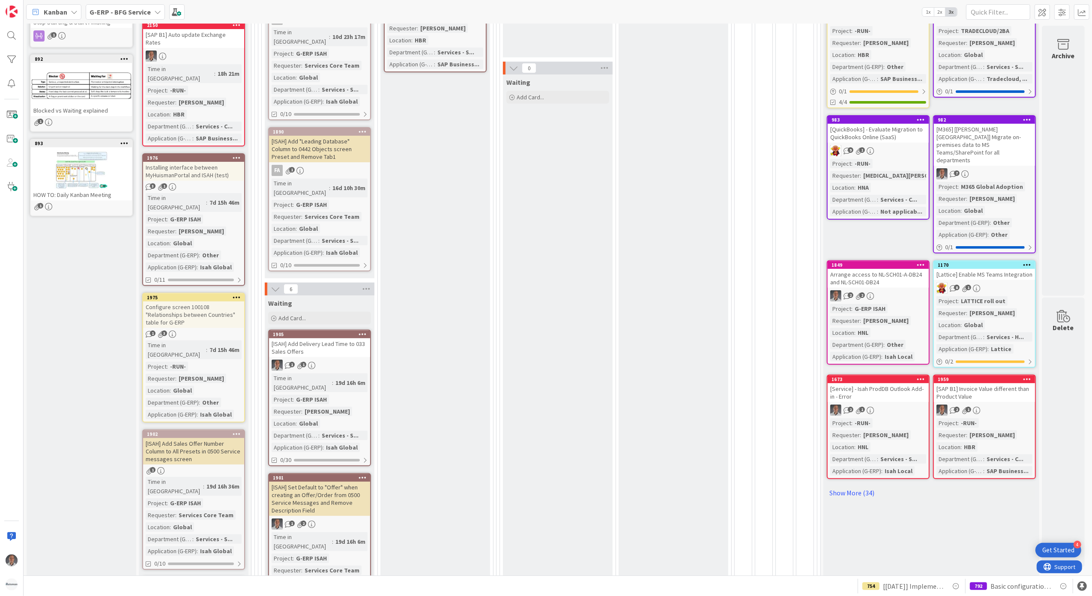
scroll to position [0, 6]
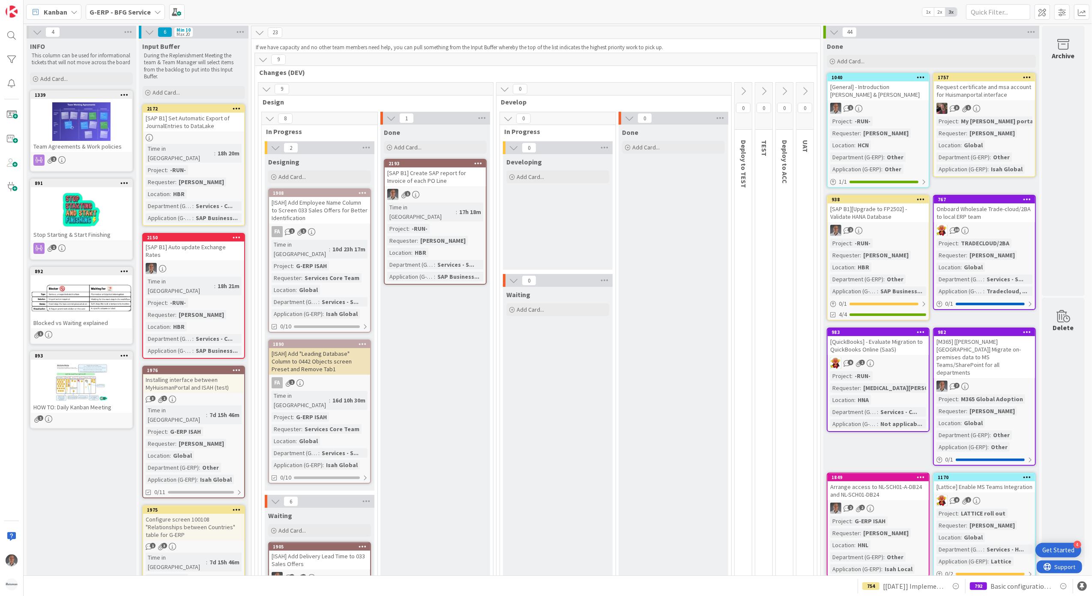
click at [129, 8] on b "G-ERP - BFG Service" at bounding box center [120, 12] width 61 height 9
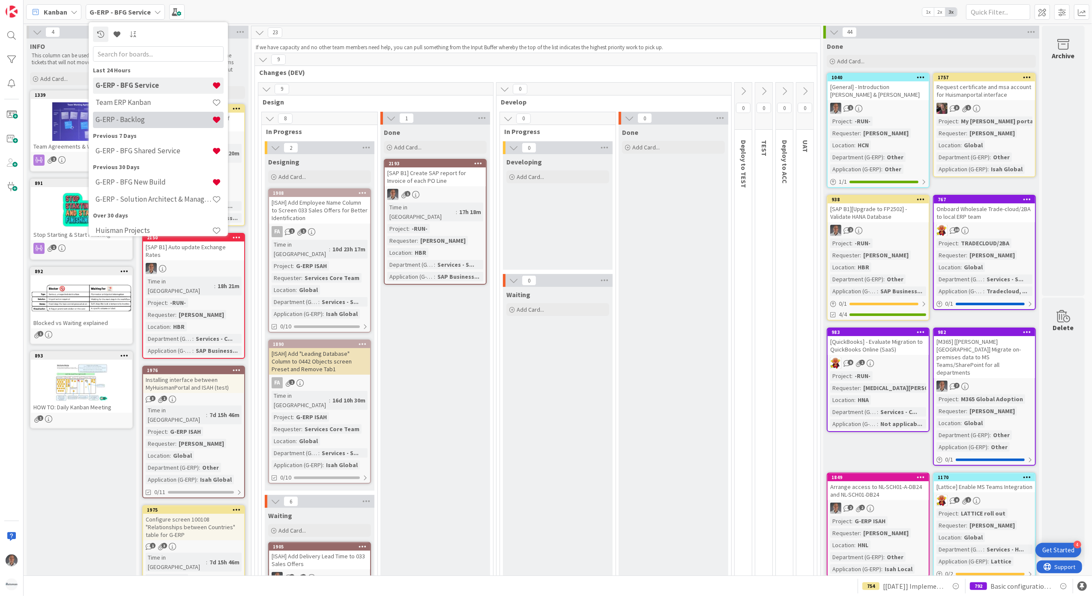
click at [151, 118] on h4 "G-ERP - Backlog" at bounding box center [154, 119] width 117 height 9
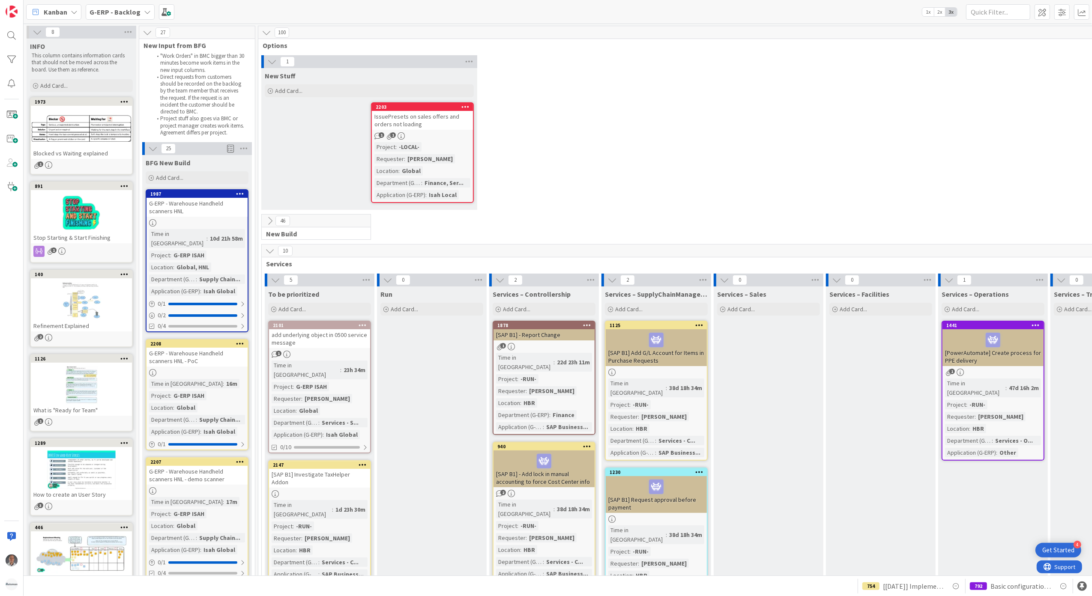
click at [453, 122] on div "IssuePresets on sales offers and orders not loading" at bounding box center [422, 120] width 101 height 19
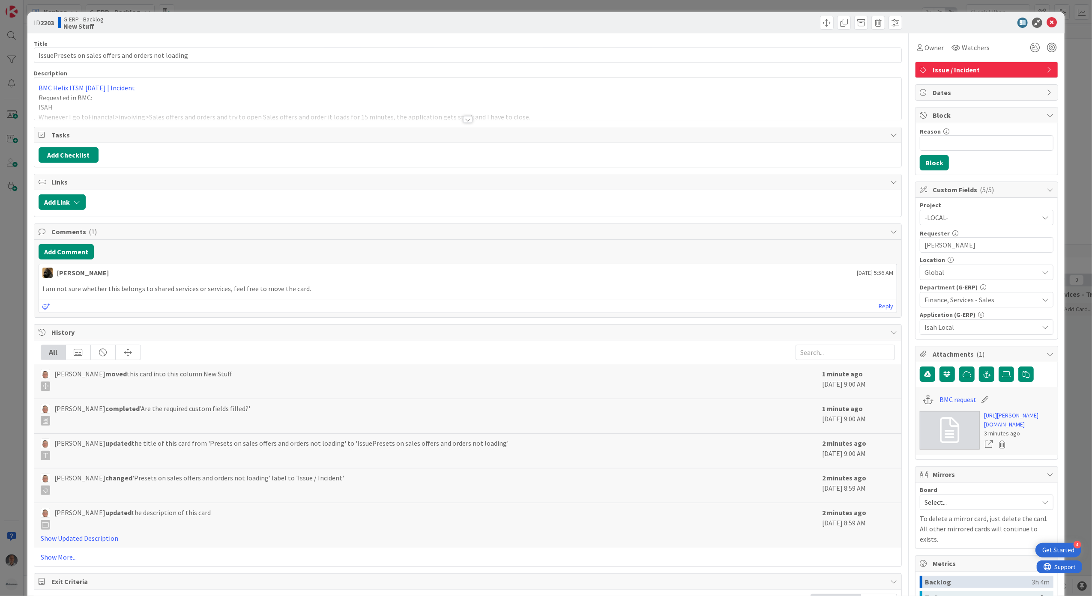
click at [464, 123] on div at bounding box center [467, 119] width 9 height 7
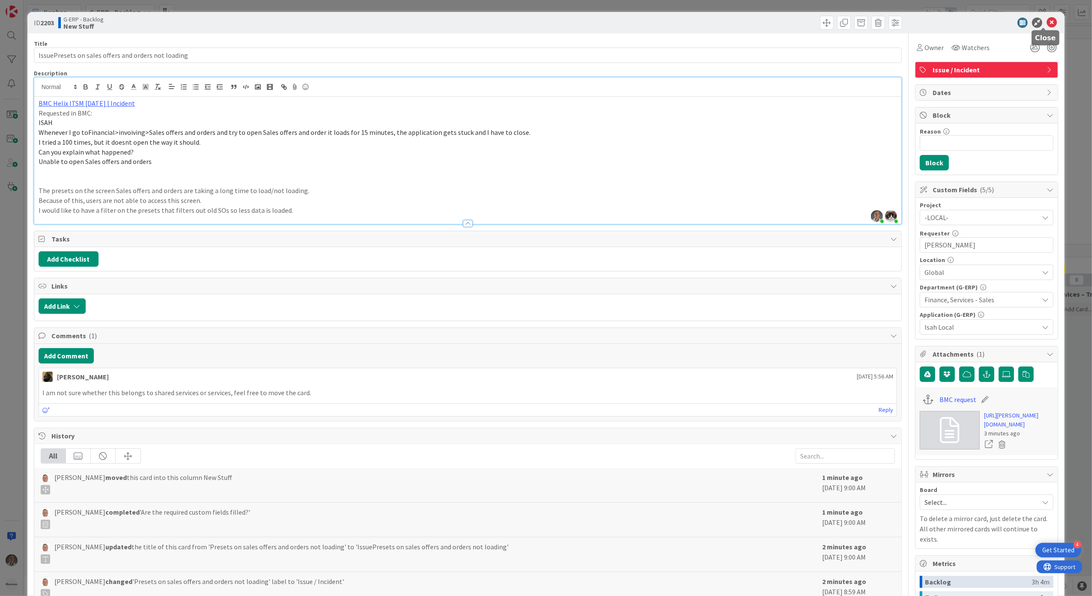
click at [1047, 21] on icon at bounding box center [1052, 23] width 10 height 10
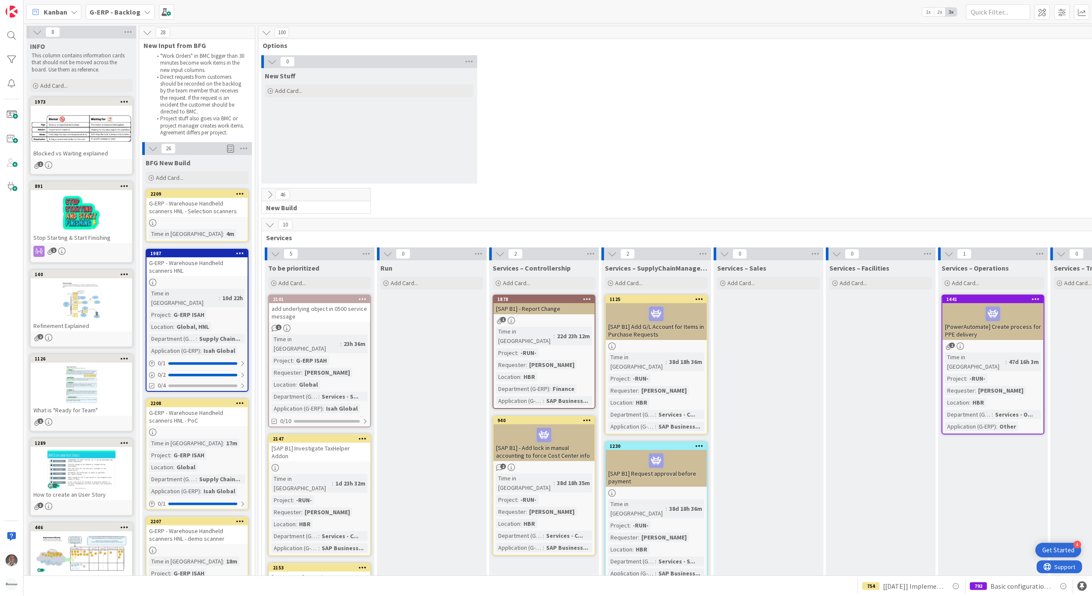
click at [137, 13] on b "G-ERP - Backlog" at bounding box center [115, 12] width 51 height 9
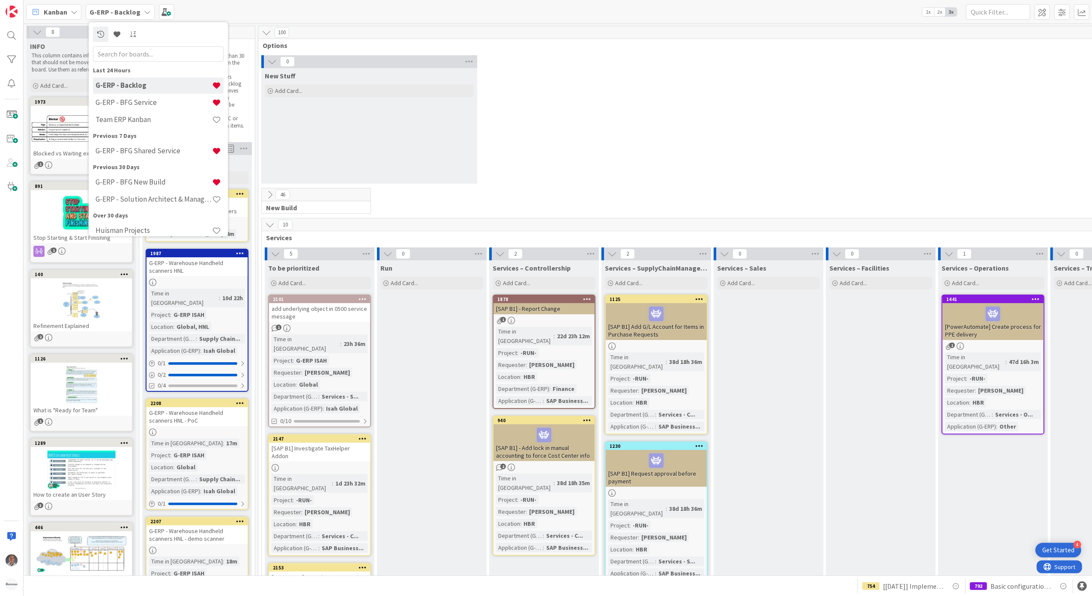
click at [674, 137] on div "0 New Stuff Add Card..." at bounding box center [712, 121] width 905 height 133
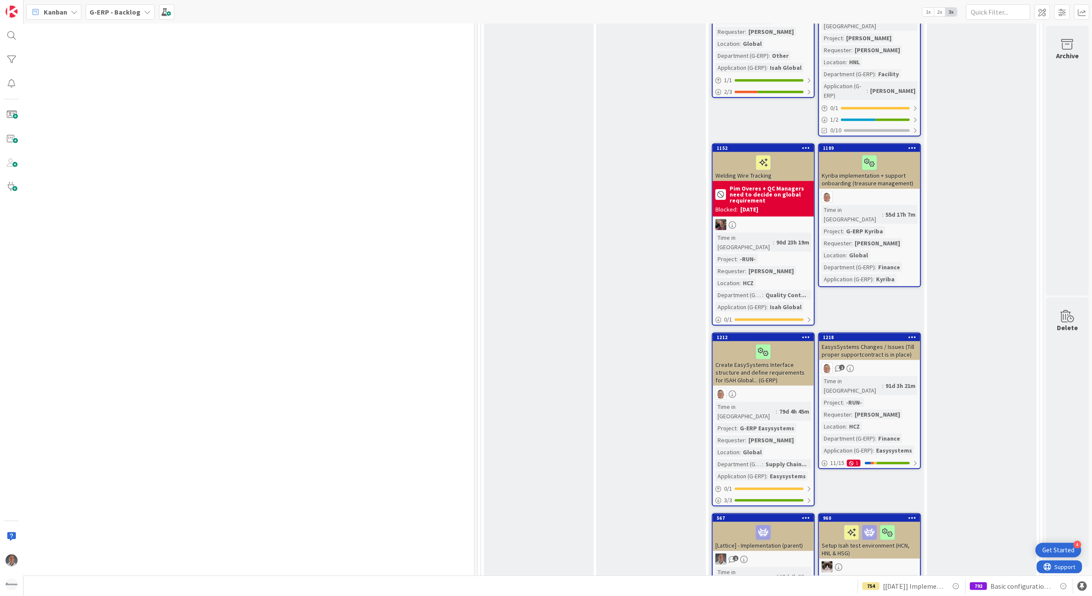
scroll to position [1085, 702]
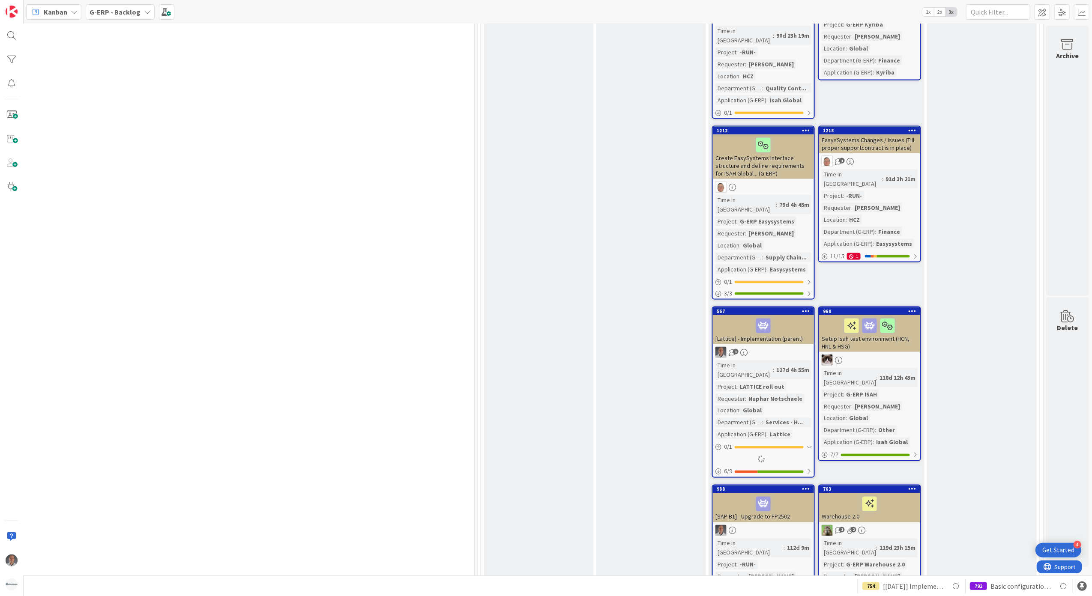
scroll to position [1257, 702]
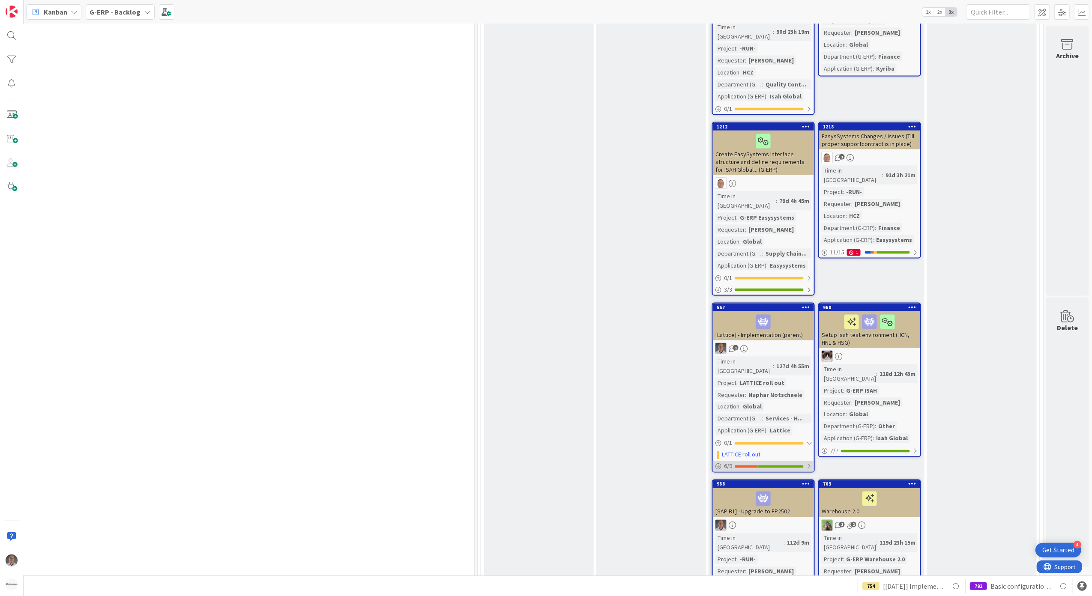
click at [796, 461] on div "6 / 9" at bounding box center [763, 466] width 101 height 11
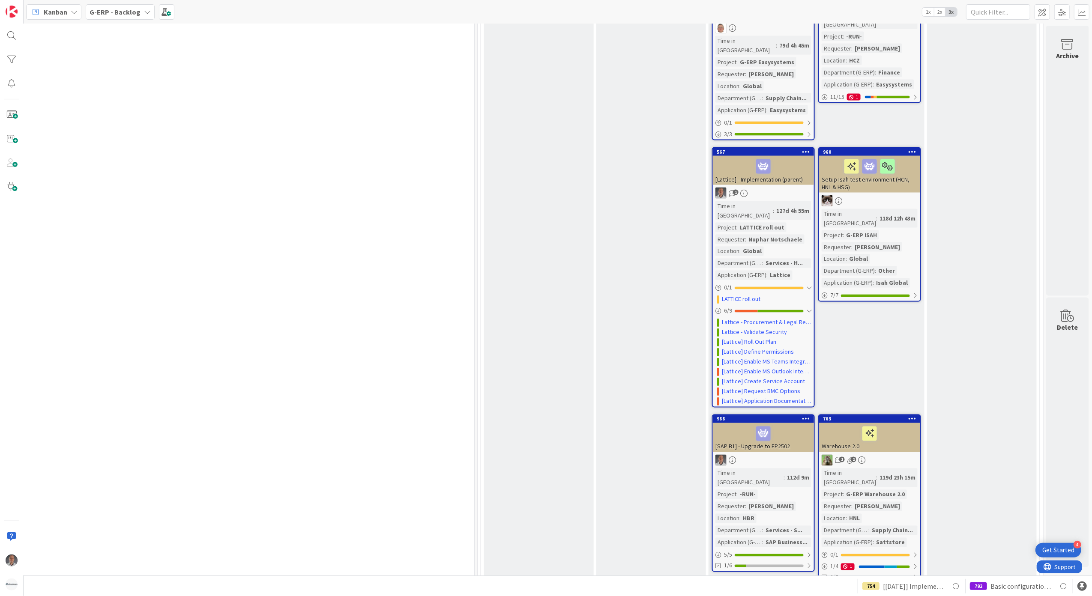
scroll to position [1428, 702]
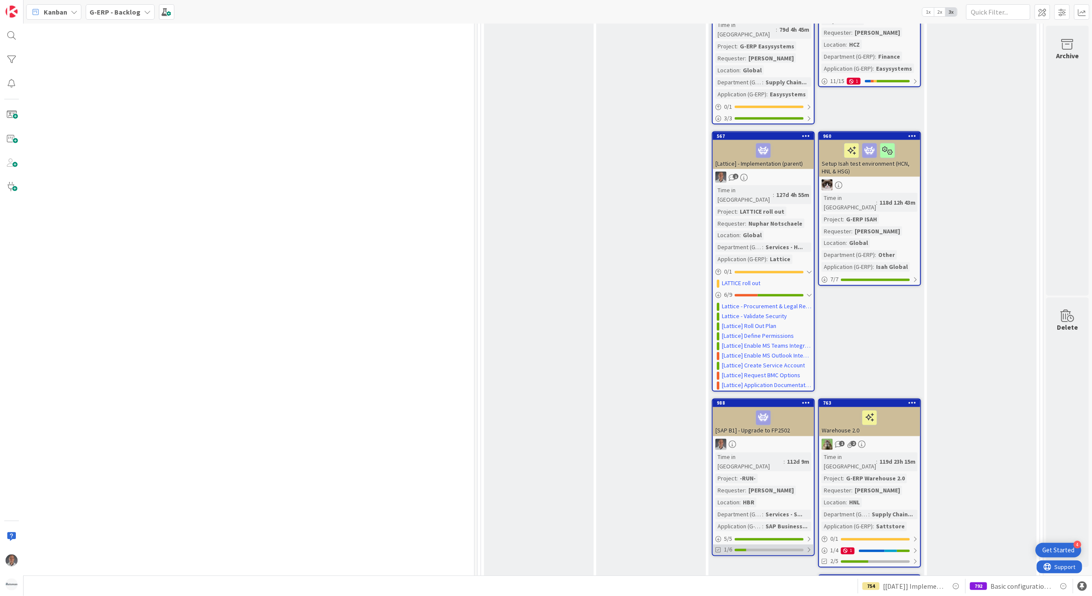
click at [758, 545] on div "1/6" at bounding box center [763, 550] width 101 height 11
click at [716, 568] on icon at bounding box center [719, 571] width 7 height 7
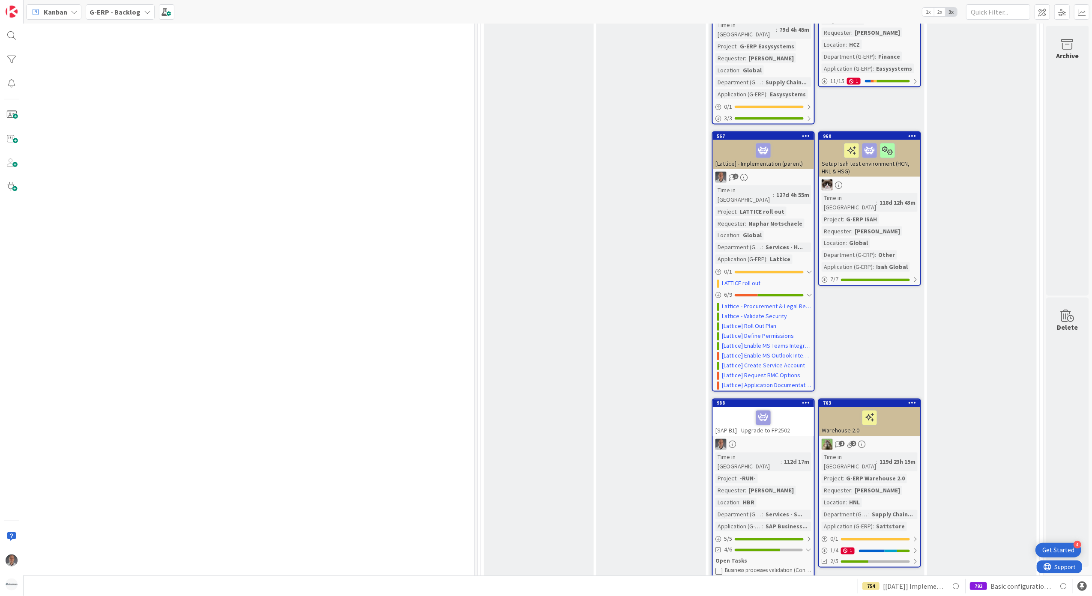
click at [716, 568] on icon at bounding box center [719, 571] width 7 height 7
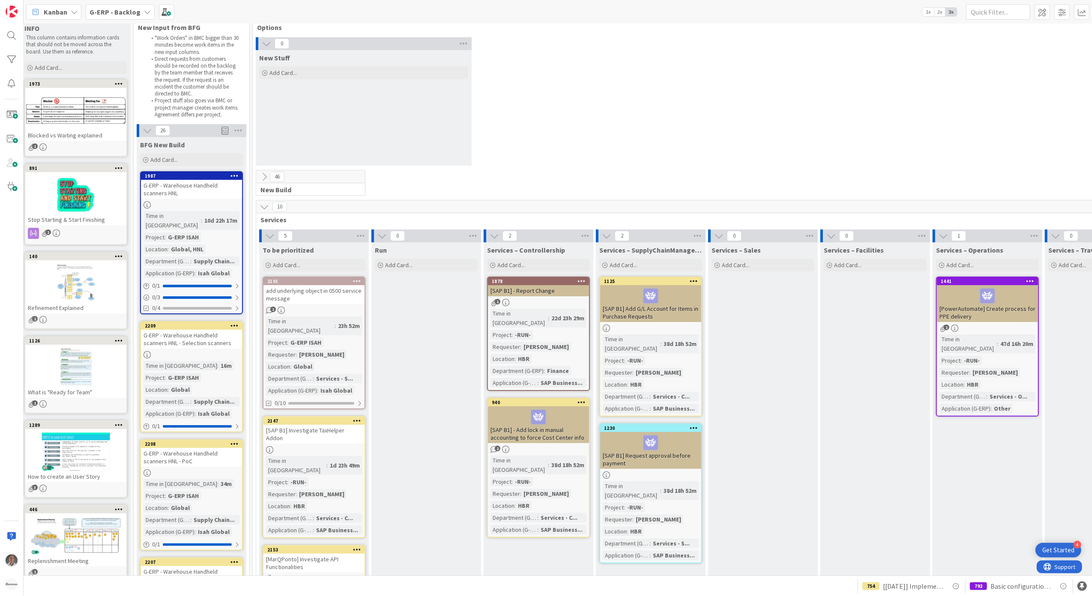
scroll to position [0, 6]
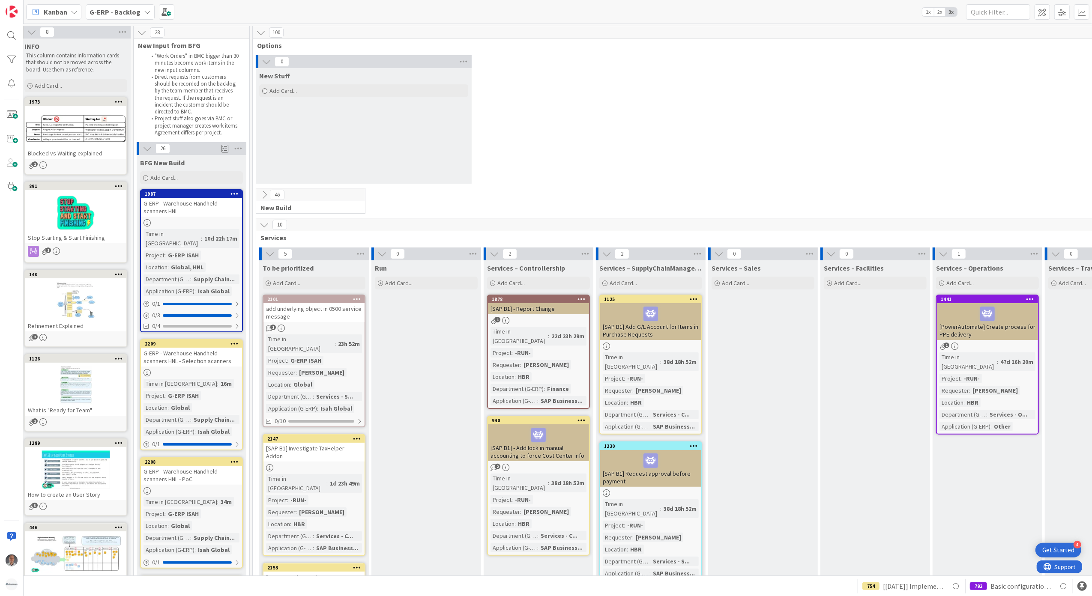
click at [137, 13] on b "G-ERP - Backlog" at bounding box center [115, 12] width 51 height 9
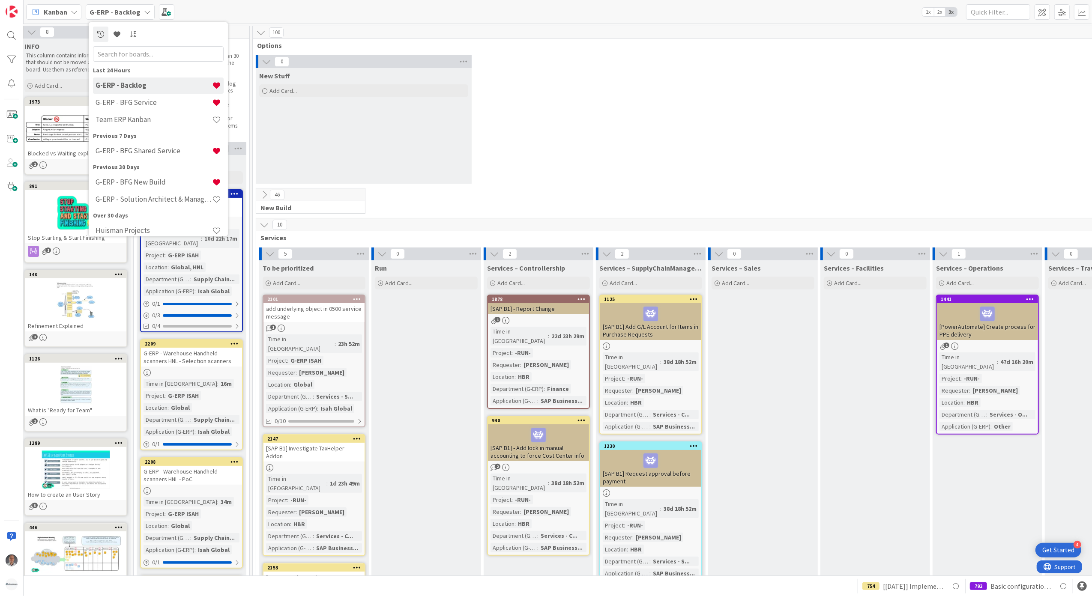
click at [614, 99] on div "0 New Stuff Add Card..." at bounding box center [707, 121] width 905 height 133
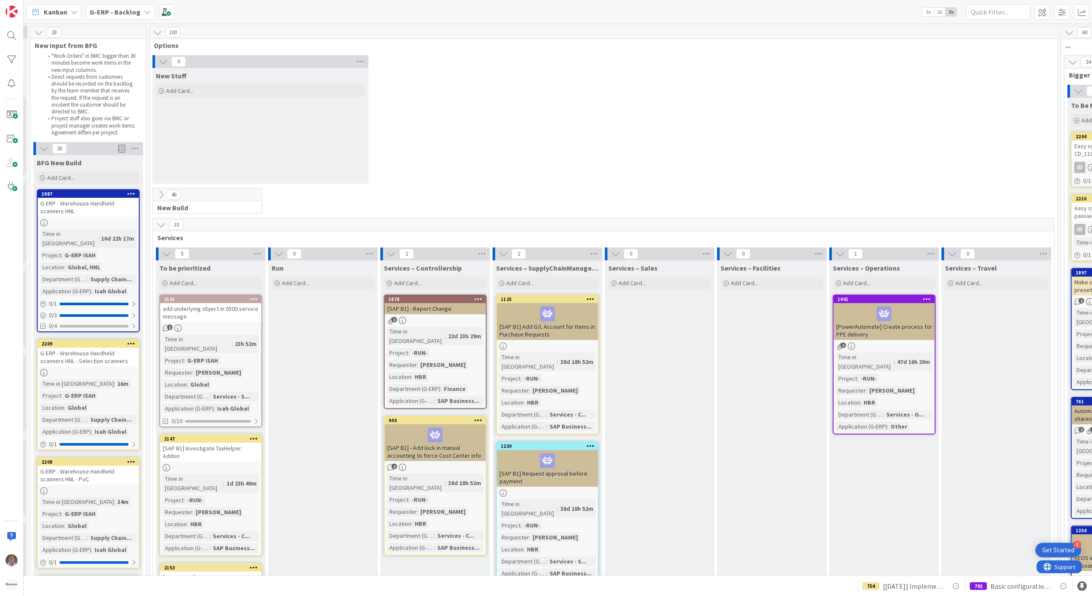
scroll to position [0, 0]
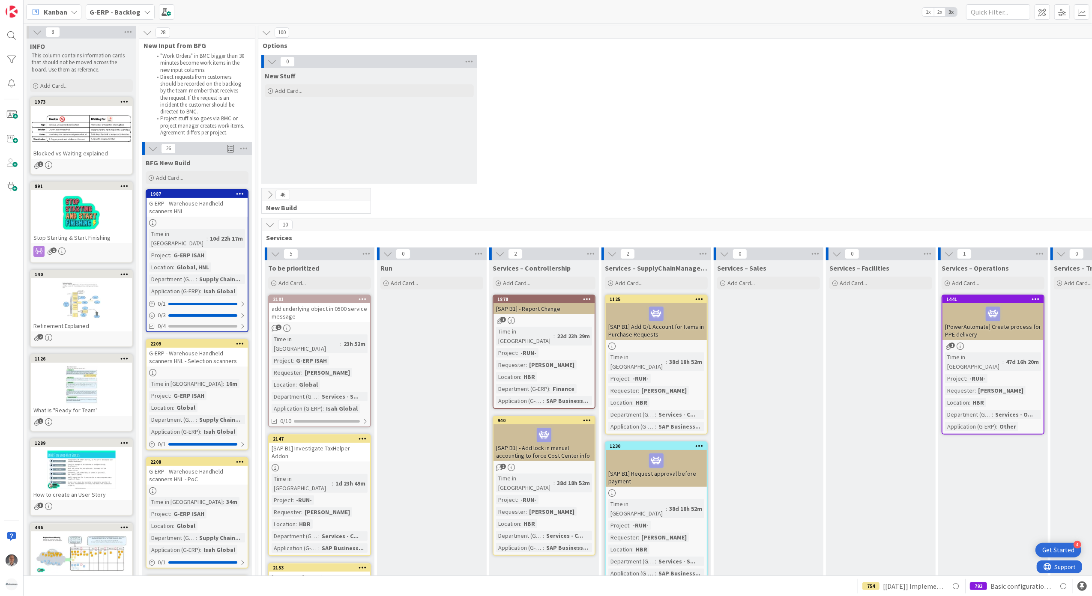
click at [131, 11] on b "G-ERP - Backlog" at bounding box center [115, 12] width 51 height 9
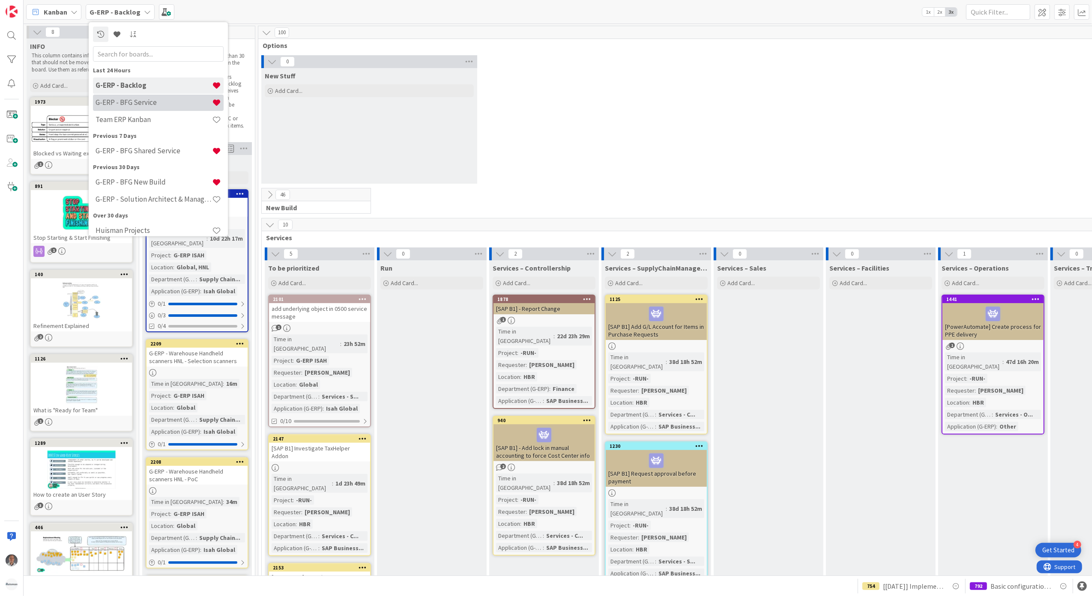
click at [143, 96] on div "G-ERP - BFG Service" at bounding box center [158, 102] width 131 height 16
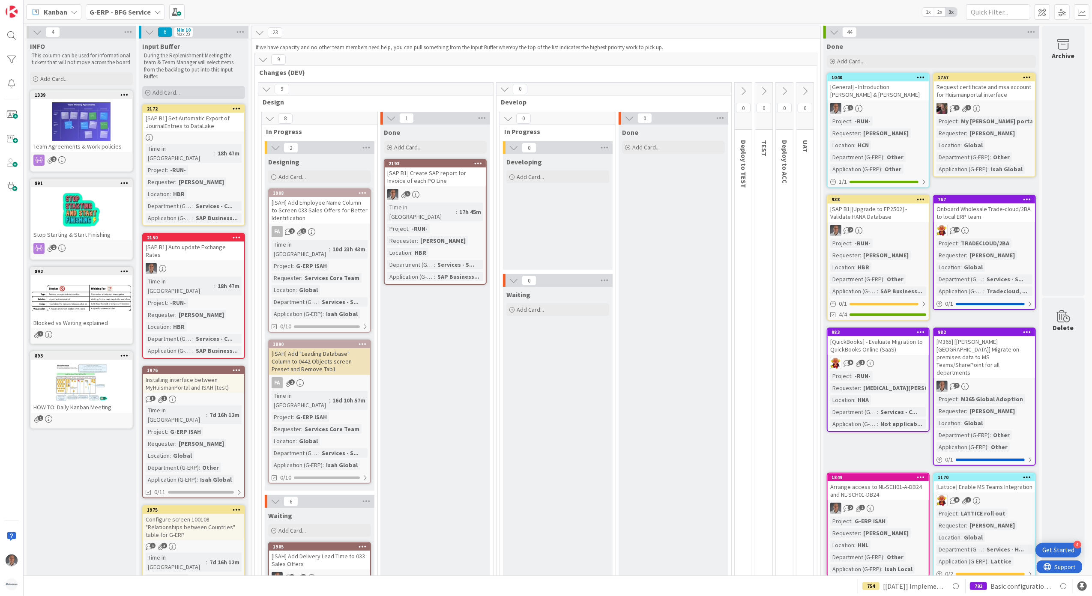
click at [171, 90] on span "Add Card..." at bounding box center [166, 93] width 27 height 8
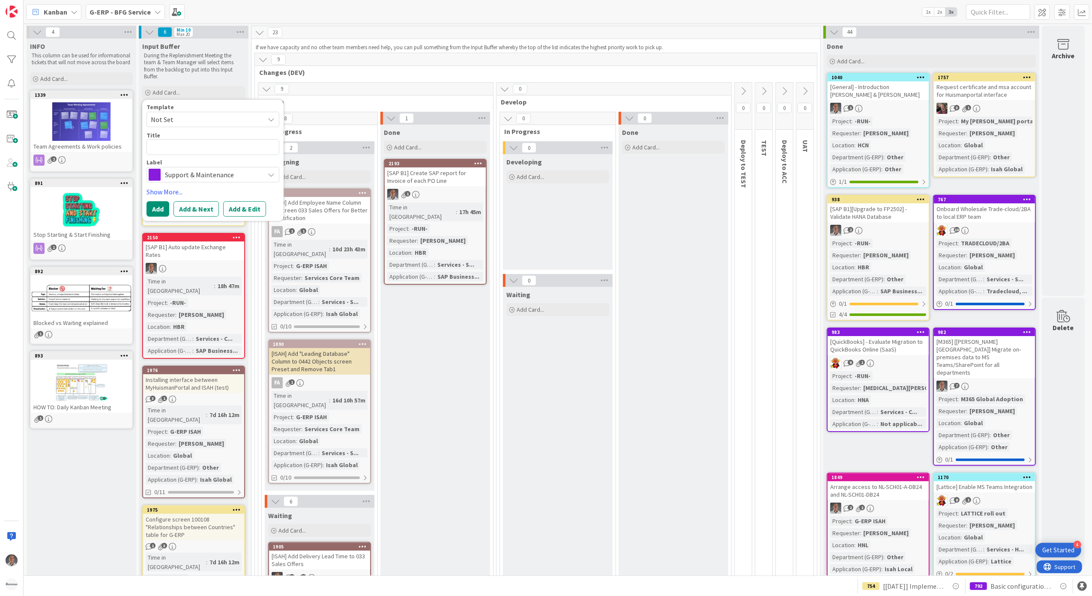
click at [187, 122] on span "Not Set" at bounding box center [204, 119] width 107 height 11
click at [198, 118] on span "Not Set" at bounding box center [204, 119] width 107 height 11
click at [177, 146] on textarea at bounding box center [213, 147] width 133 height 16
type textarea "x"
type textarea "["
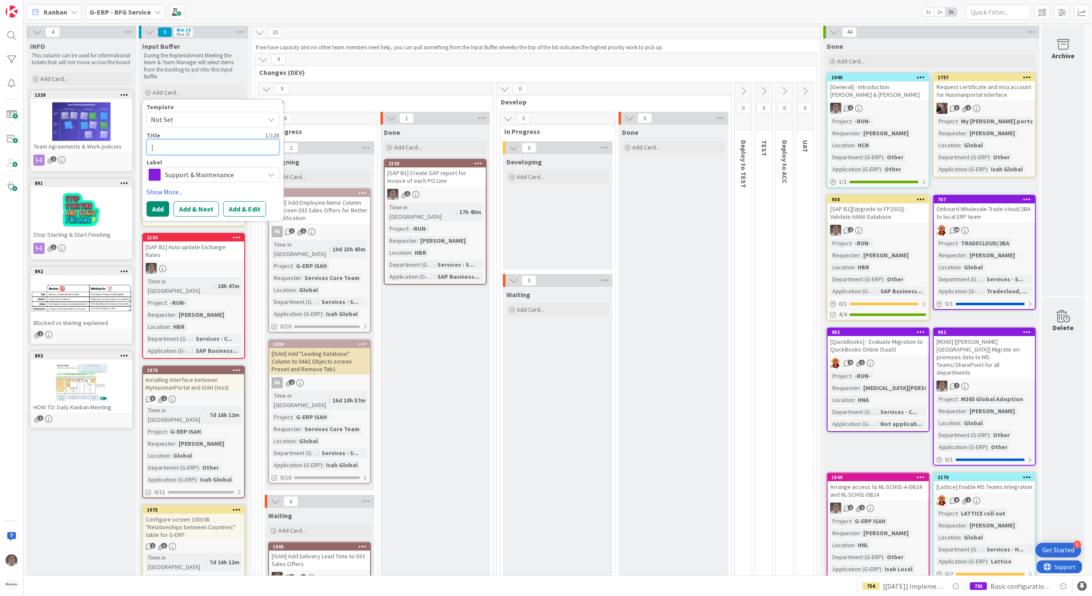
type textarea "x"
type textarea "[L"
type textarea "x"
type textarea "[La"
type textarea "x"
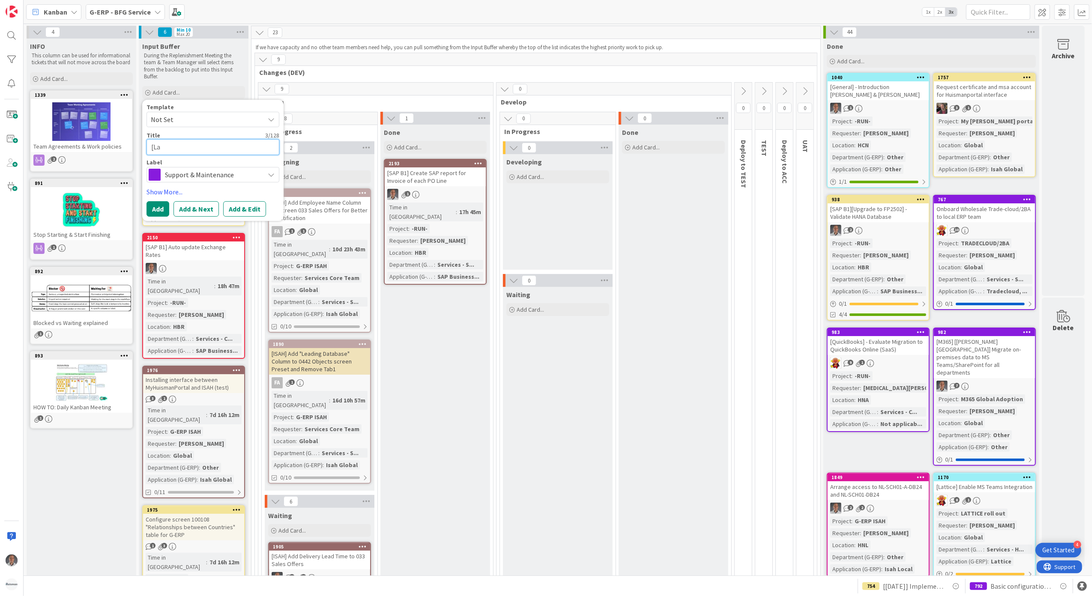
type textarea "[Lat"
type textarea "x"
type textarea "[Latt"
type textarea "x"
type textarea "[Latti"
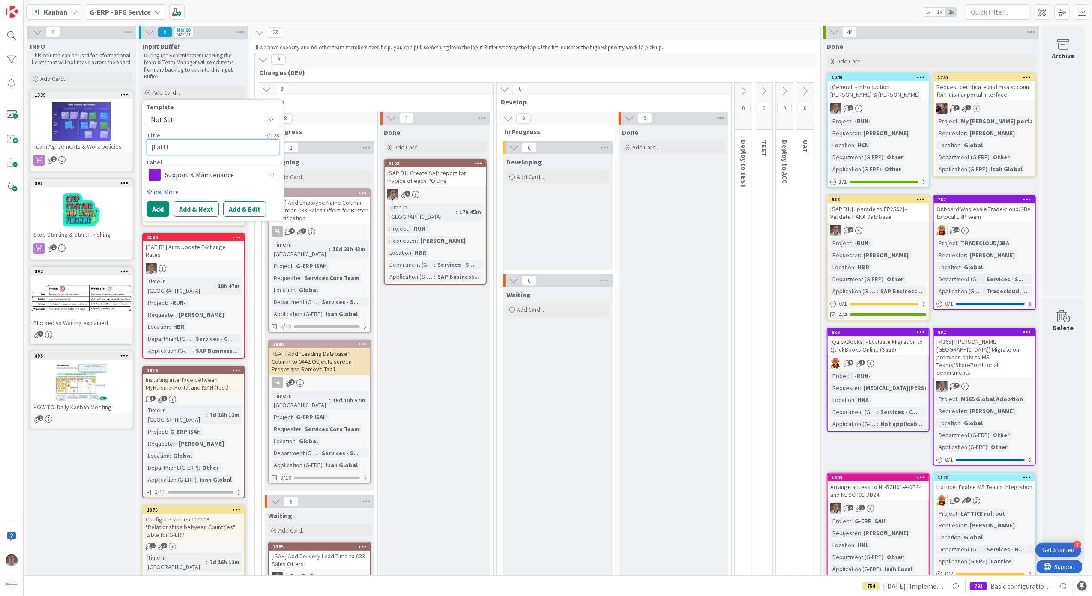
type textarea "x"
type textarea "[Lattic"
type textarea "x"
type textarea "[Lattice"
type textarea "x"
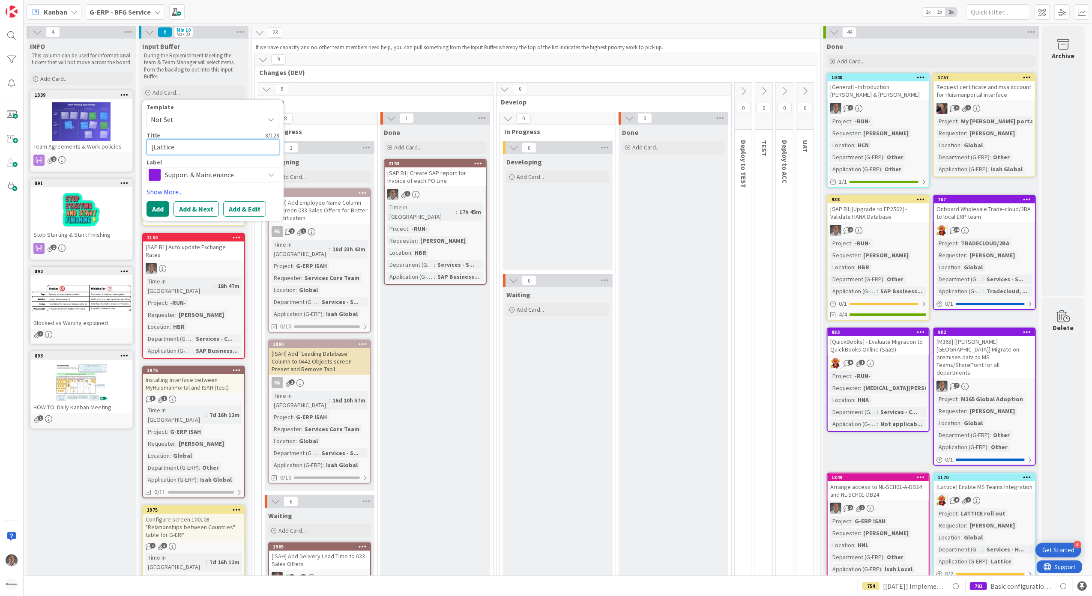
type textarea "[Lattice]"
type textarea "x"
type textarea "[Lattice]"
type textarea "x"
type textarea "[Lattice] W"
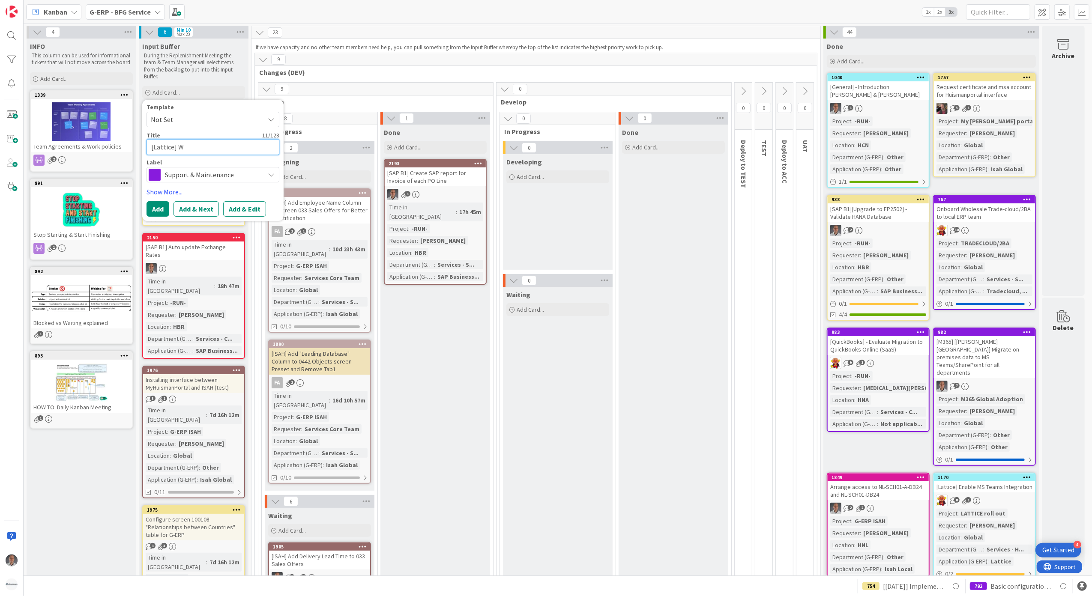
type textarea "x"
type textarea "[Lattice] Wr"
type textarea "x"
type textarea "[Lattice] Wri"
type textarea "x"
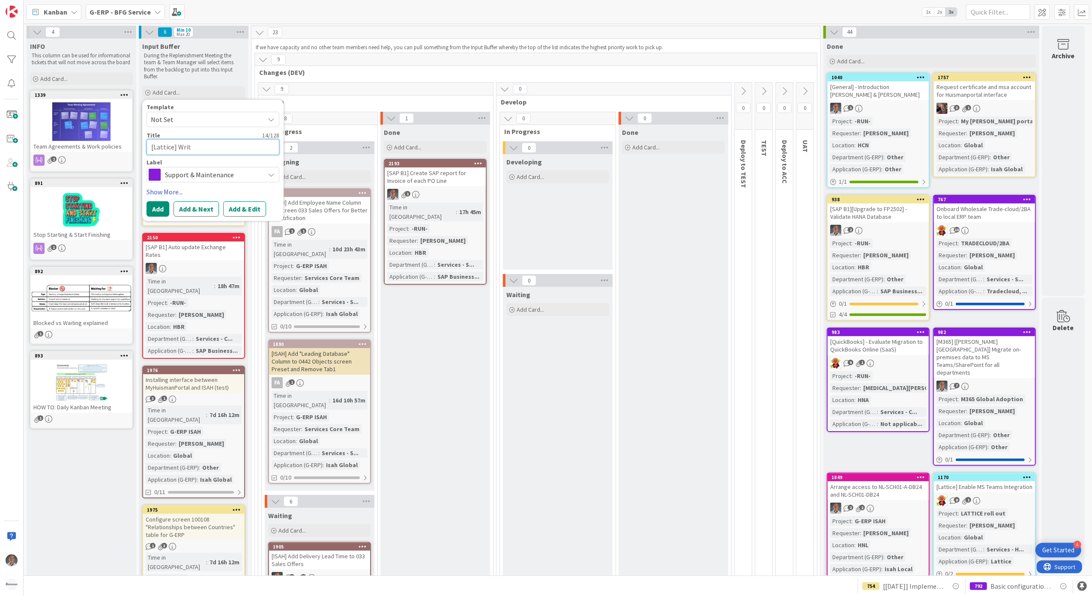
type textarea "[Lattice] Write"
type textarea "x"
type textarea "[Lattice] Write"
type textarea "x"
type textarea "[Lattice] Write W"
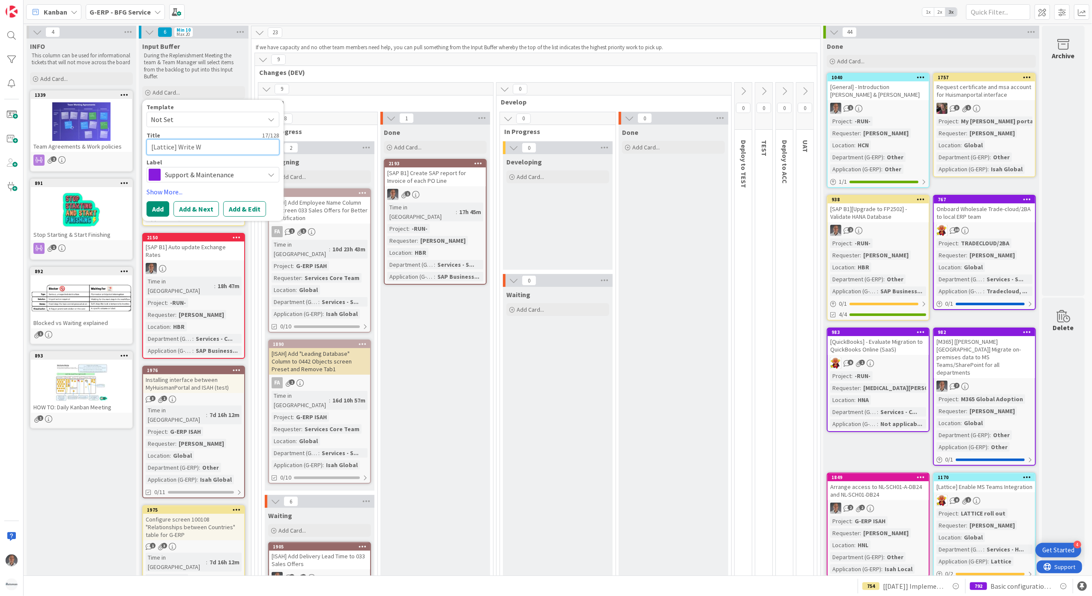
type textarea "x"
type textarea "[Lattice] Write Wo"
type textarea "x"
type textarea "[Lattice] Write Wor"
type textarea "x"
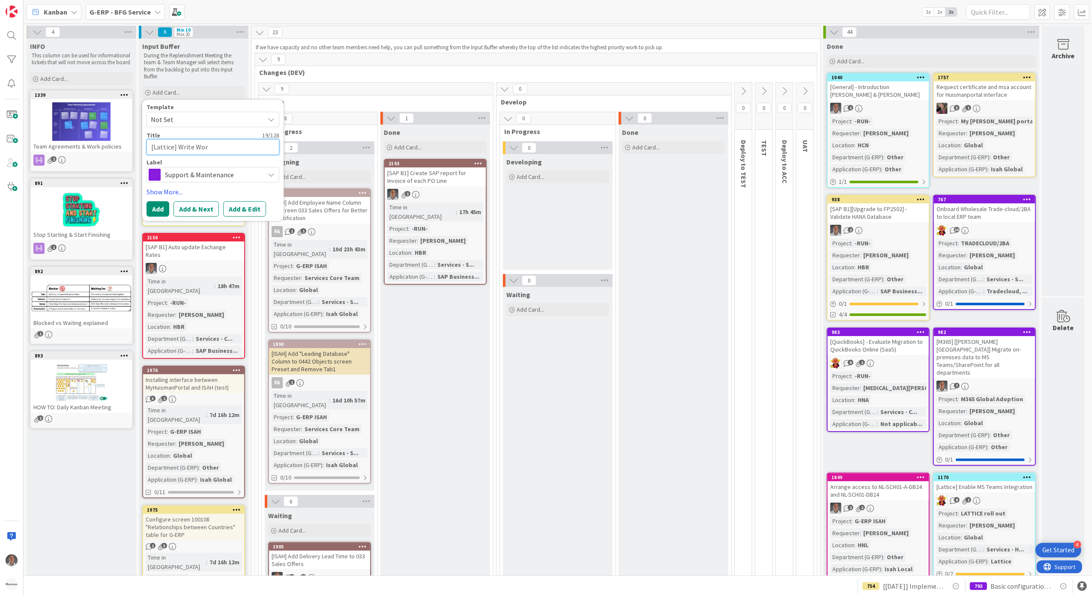
type textarea "[Lattice] Write Work"
type textarea "x"
type textarea "[Lattice] Write Work"
type textarea "x"
type textarea "[Lattice] Write Work I"
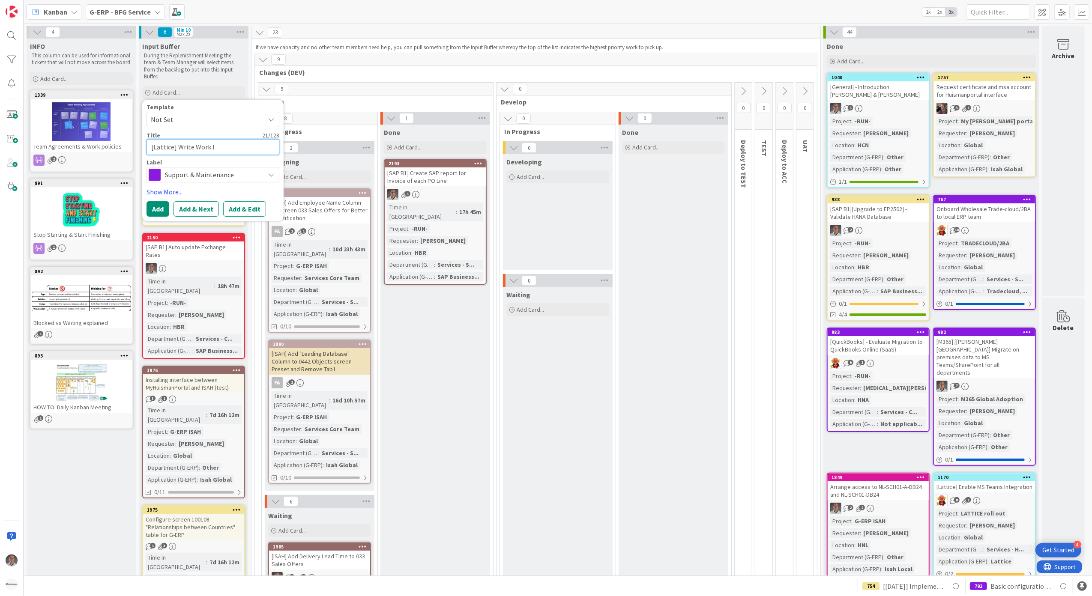
type textarea "x"
type textarea "[Lattice] Write Work In"
type textarea "x"
type textarea "[Lattice] Write Work Ins"
type textarea "x"
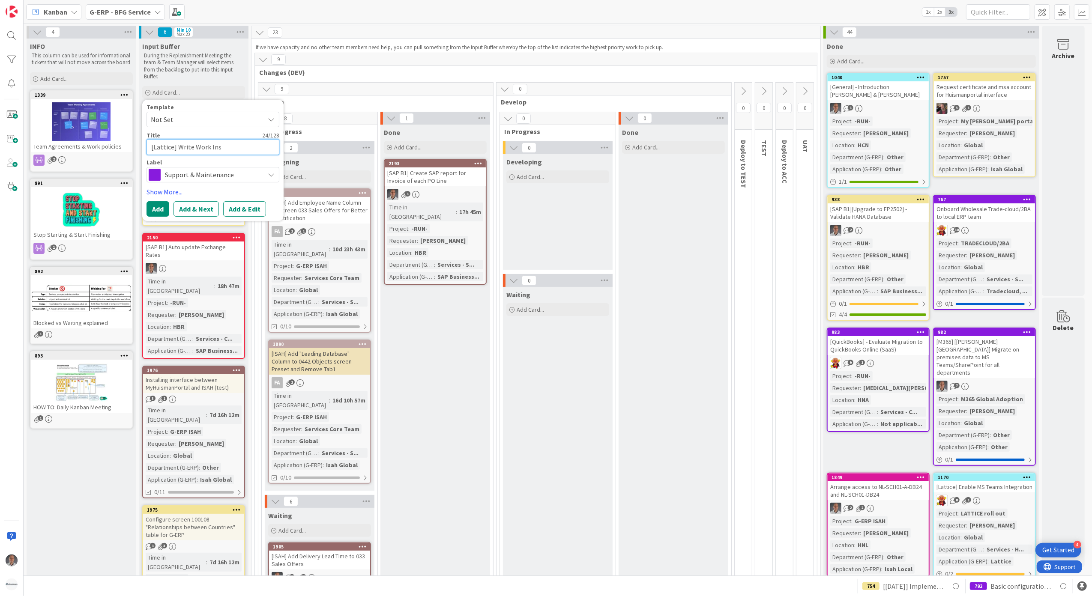
type textarea "[Lattice] Write Work Inst"
type textarea "x"
type textarea "[Lattice] Write Work Instr"
type textarea "x"
type textarea "[Lattice] Write Work Instru"
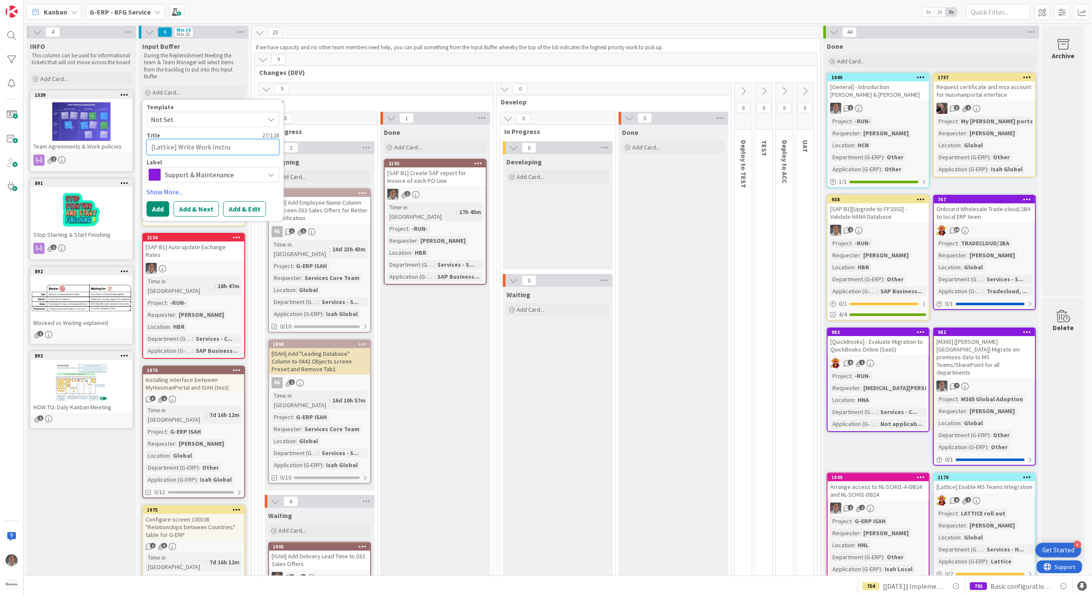
type textarea "x"
type textarea "[Lattice] Write Work Instruc"
type textarea "x"
type textarea "[Lattice] Write Work Instruct"
type textarea "x"
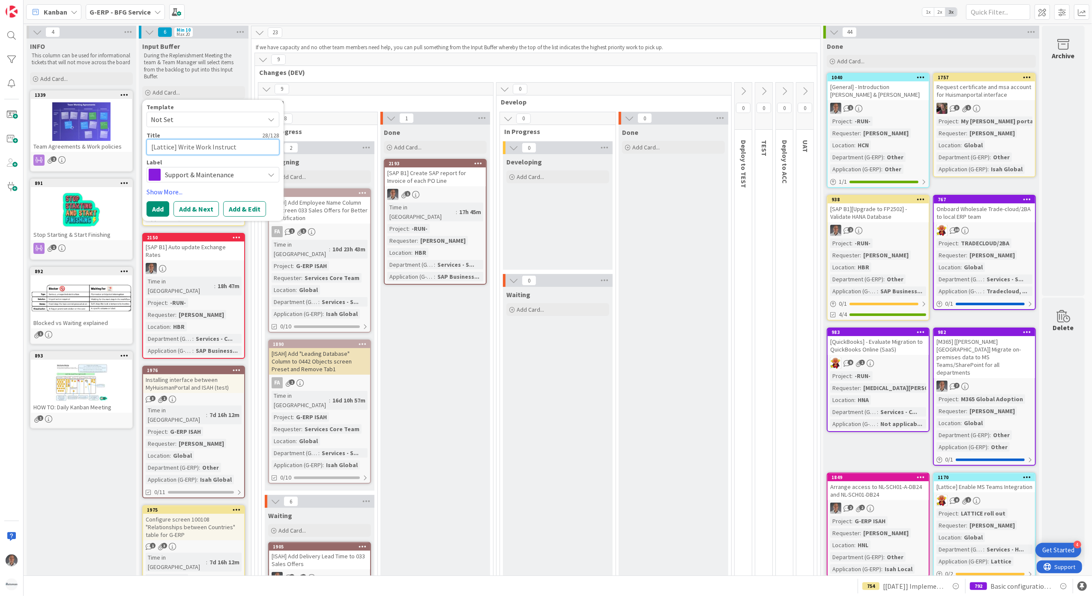
type textarea "[Lattice] Write Work Instructi"
type textarea "x"
type textarea "[Lattice] Write Work Instructio"
type textarea "x"
type textarea "[Lattice] Write Work Instruction"
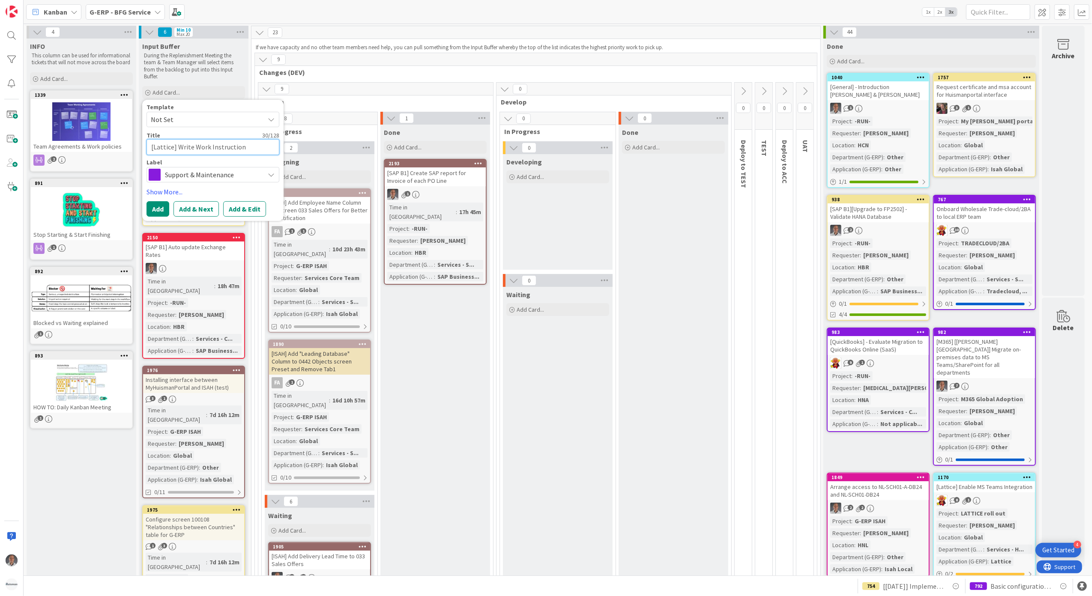
type textarea "x"
type textarea "[Lattice] Write Work Instruction"
type textarea "x"
type textarea "[Lattice] Write Work Instruction f"
type textarea "x"
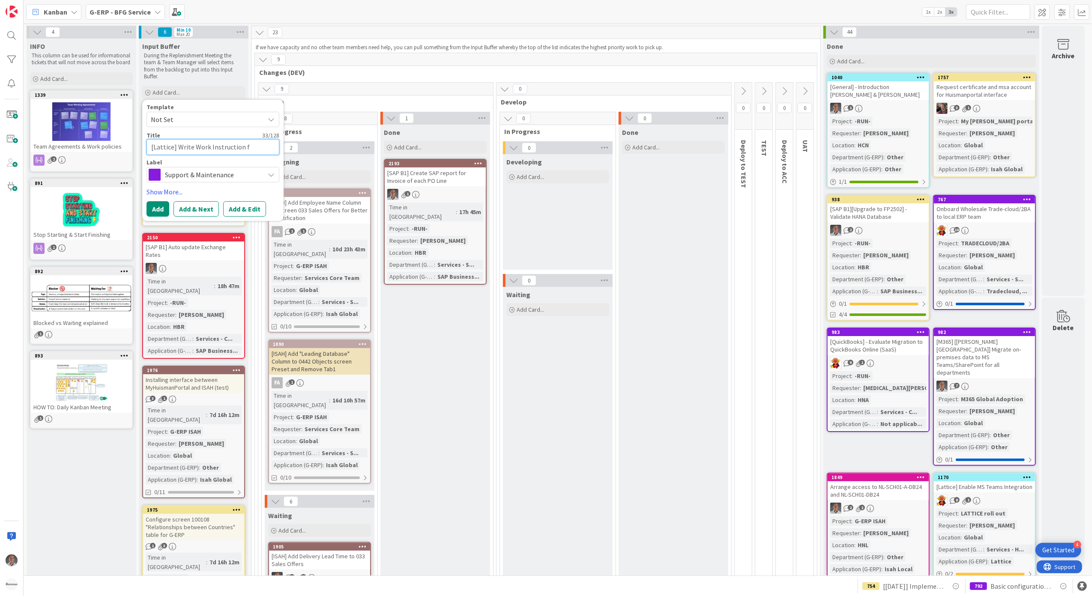
type textarea "[Lattice] Write Work Instruction fo"
type textarea "x"
type textarea "[Lattice] Write Work Instruction for"
type textarea "x"
type textarea "[Lattice] Write Work Instruction for"
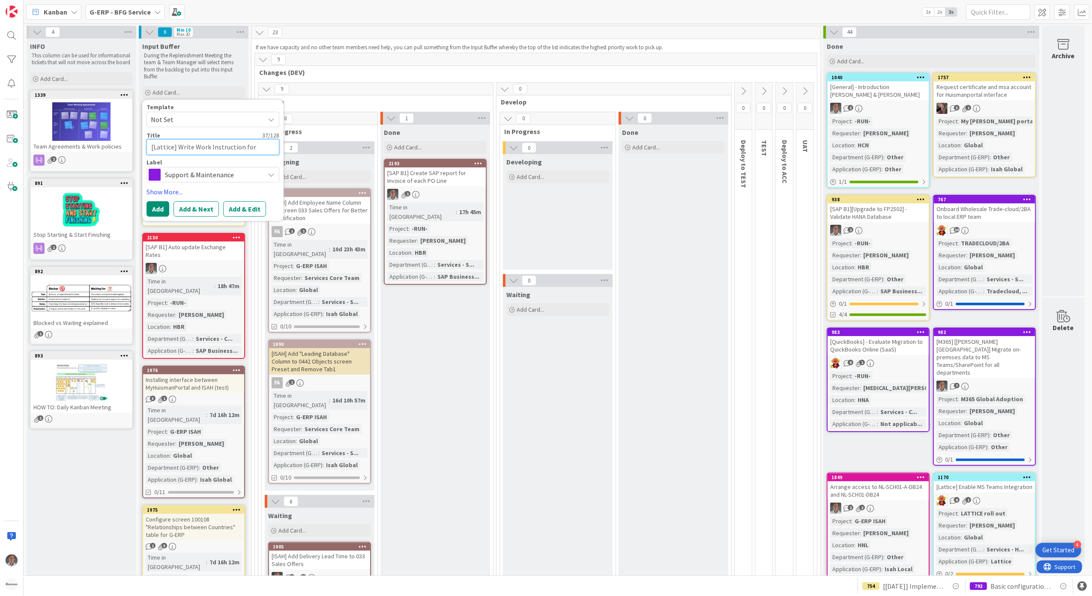
type textarea "x"
type textarea "[Lattice] Write Work Instruction for S"
type textarea "x"
type textarea "[Lattice] Write Work Instruction for Se"
type textarea "x"
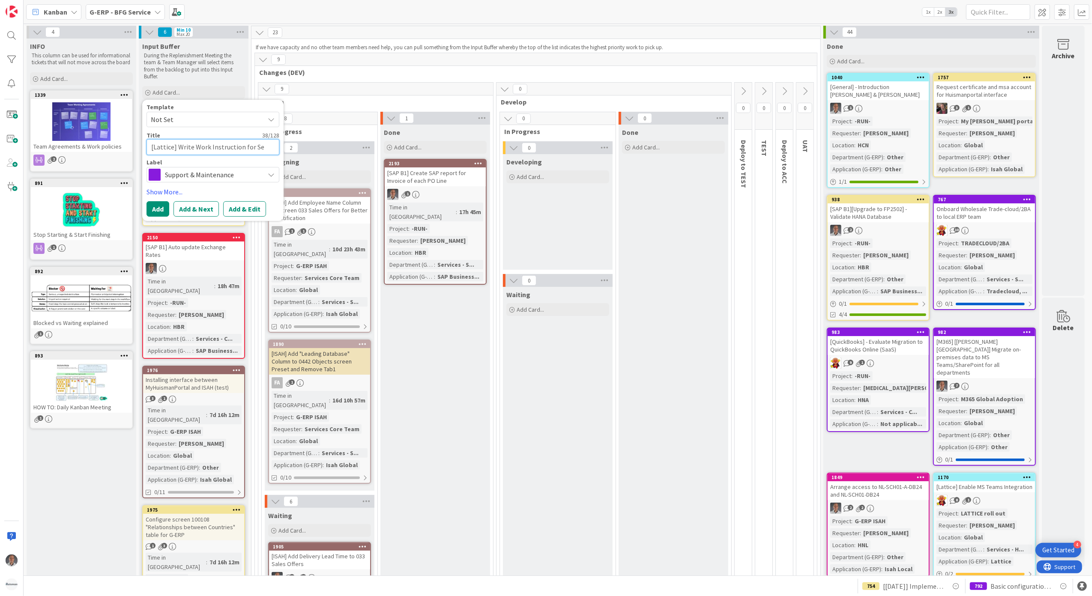
type textarea "[Lattice] Write Work Instruction for Ser"
type textarea "x"
type textarea "[Lattice] Write Work Instruction for Serv"
type textarea "x"
type textarea "[Lattice] Write Work Instruction for Servi"
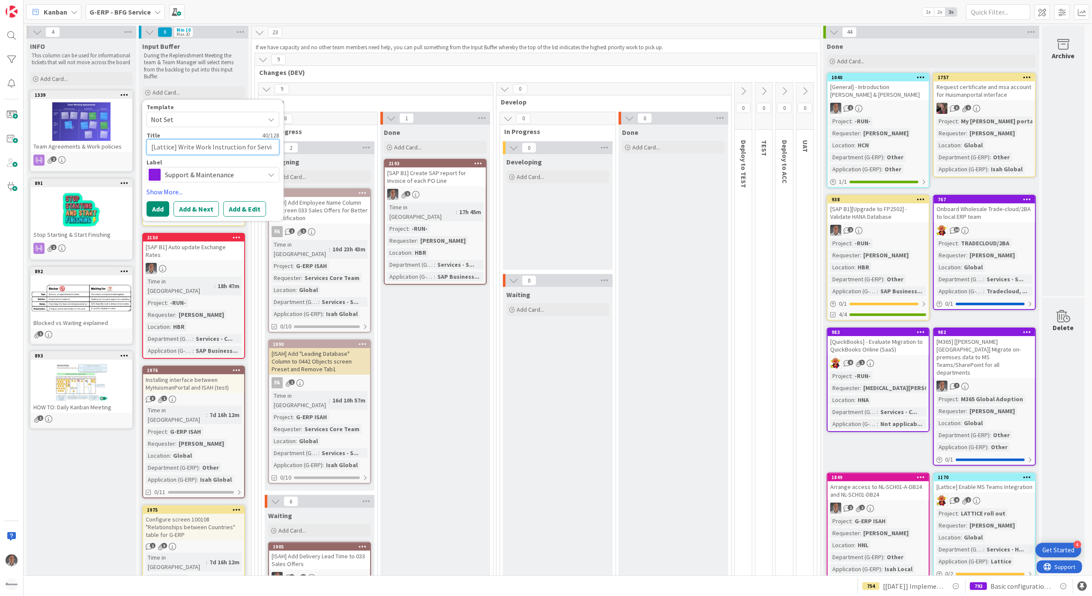
type textarea "x"
type textarea "[Lattice] Write Work Instruction for Servic"
type textarea "x"
type textarea "[Lattice] Write Work Instruction for Service"
type textarea "x"
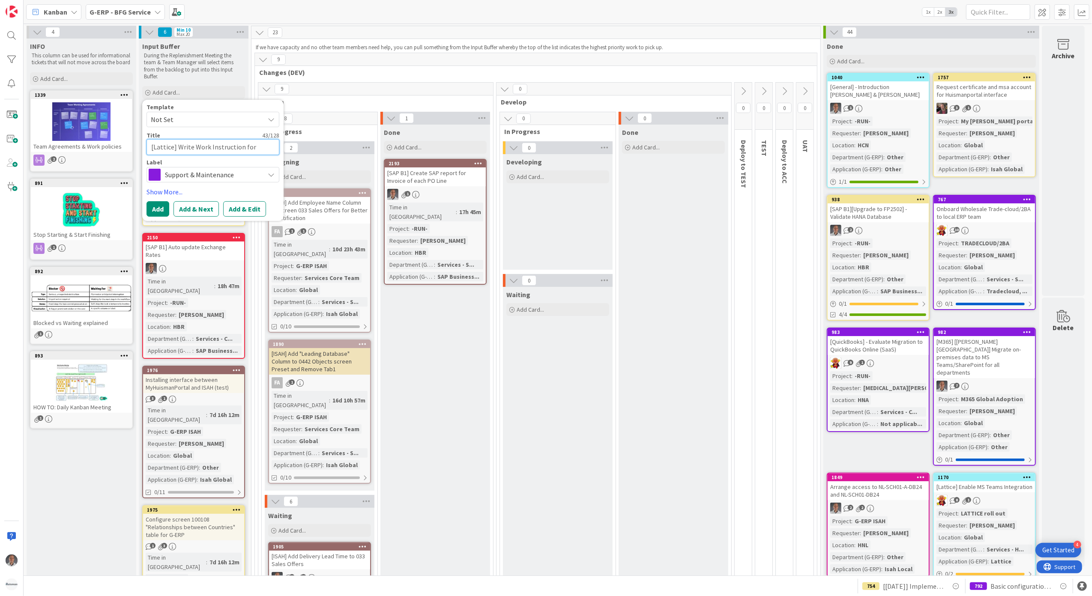
type textarea "[Lattice] Write Work Instruction for Service"
type textarea "x"
type textarea "[Lattice] Write Work Instruction for Service D"
type textarea "x"
type textarea "[Lattice] Write Work Instruction for Service De"
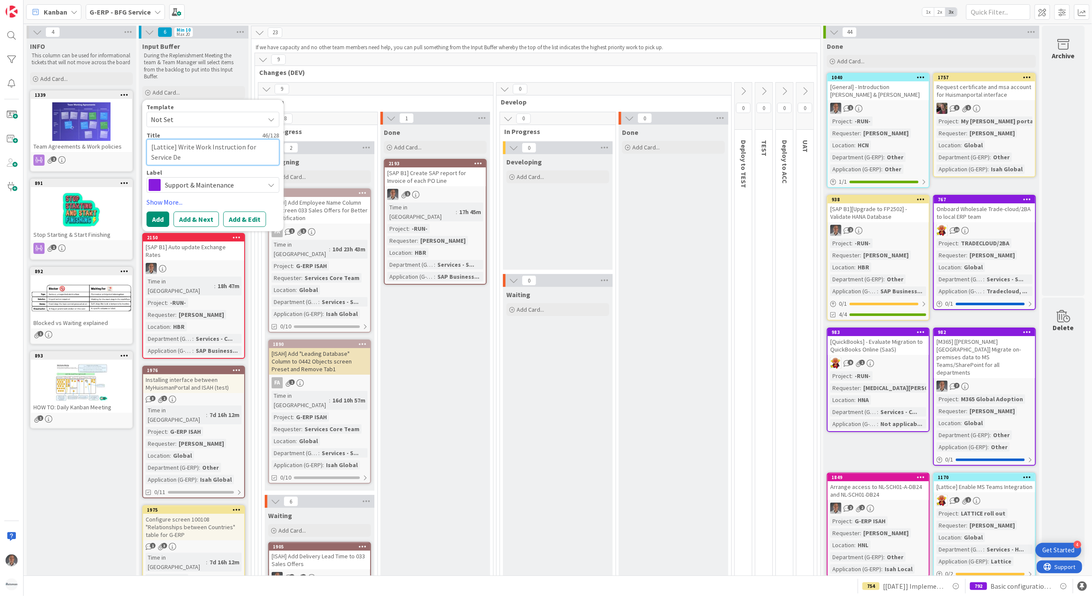
type textarea "x"
type textarea "[Lattice] Write Work Instruction for Service Des"
type textarea "x"
type textarea "[Lattice] Write Work Instruction for Service Desk"
click at [220, 191] on div "Support & Maintenance" at bounding box center [213, 184] width 133 height 15
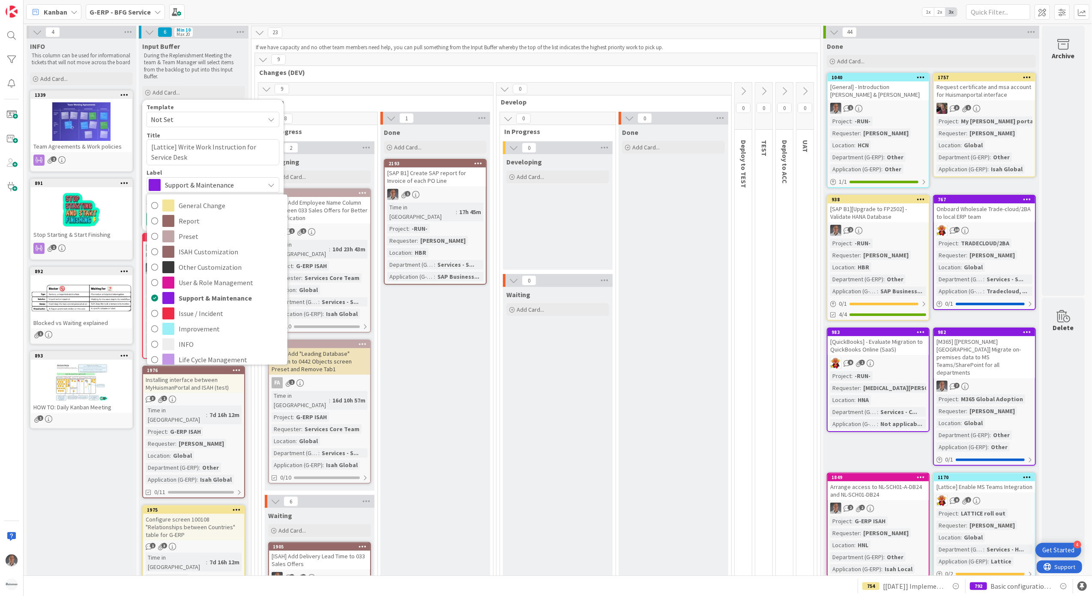
click at [219, 187] on span "Support & Maintenance" at bounding box center [212, 185] width 95 height 12
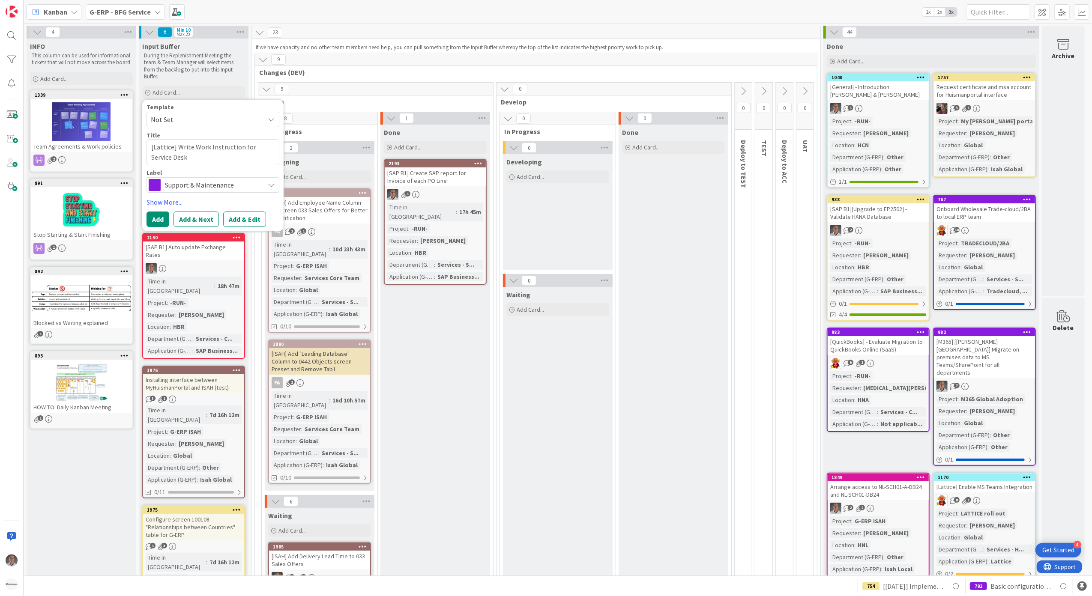
click at [219, 187] on span "Support & Maintenance" at bounding box center [212, 185] width 95 height 12
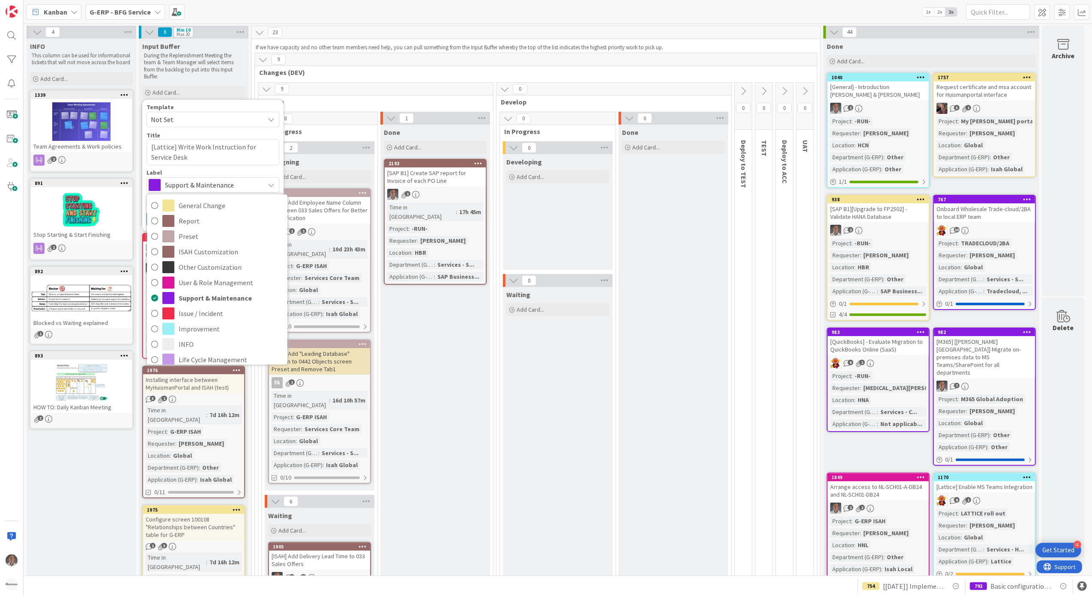
click at [219, 187] on span "Support & Maintenance" at bounding box center [212, 185] width 95 height 12
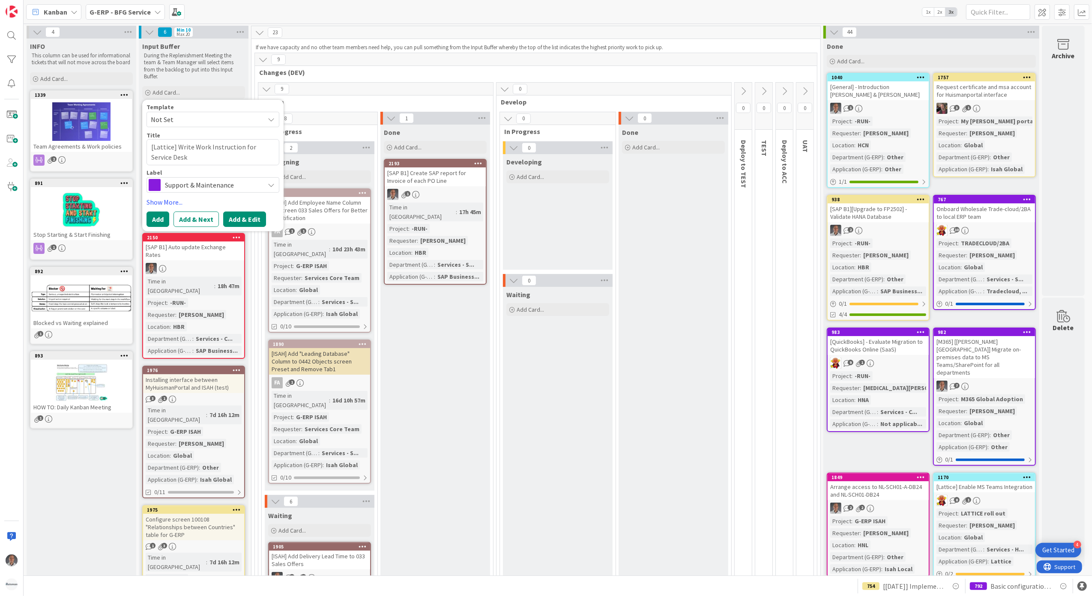
click at [247, 224] on button "Add & Edit" at bounding box center [244, 219] width 43 height 15
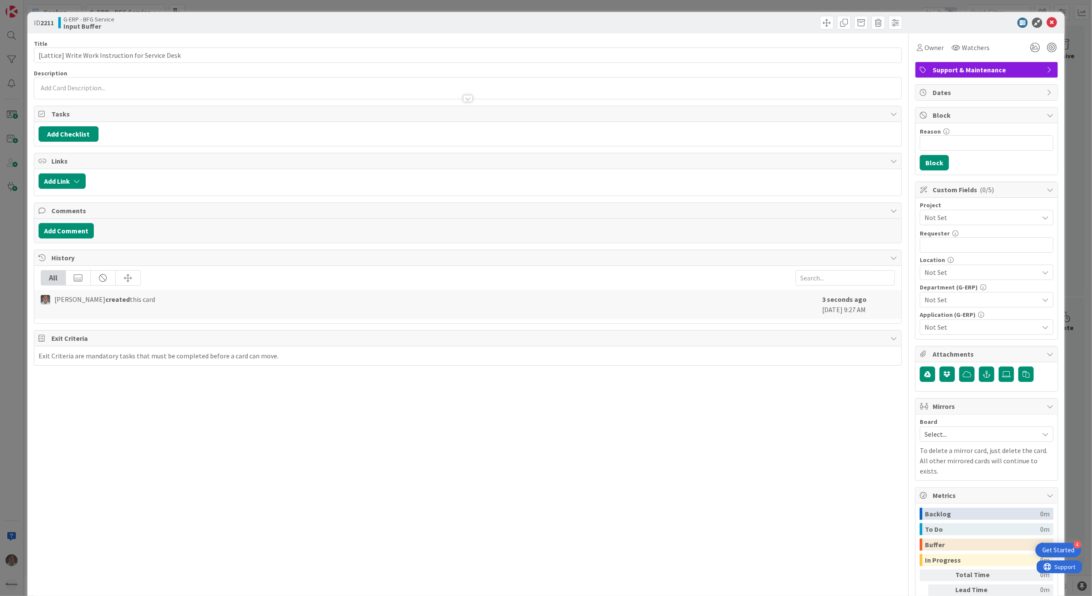
click at [979, 221] on span "Not Set" at bounding box center [980, 218] width 110 height 12
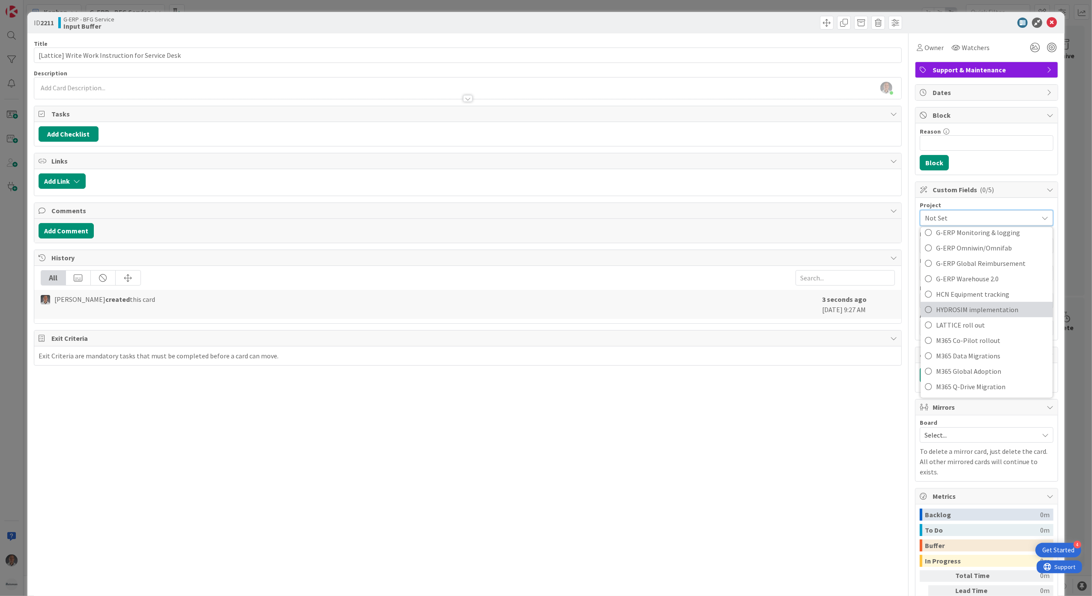
scroll to position [457, 0]
click at [972, 259] on span "LATTICE roll out" at bounding box center [992, 260] width 112 height 13
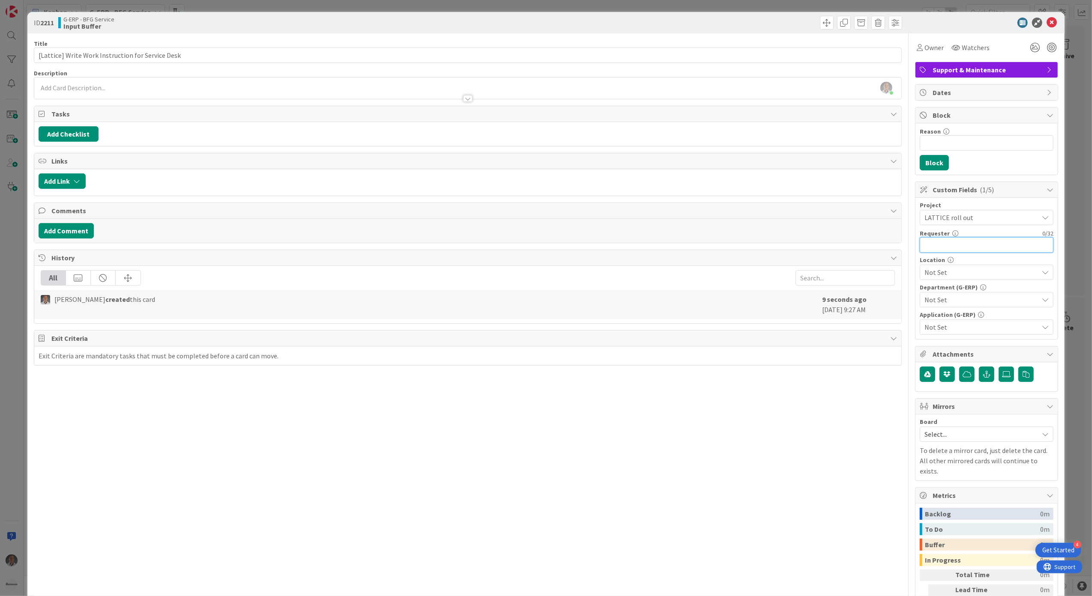
click at [960, 249] on input "text" at bounding box center [987, 244] width 134 height 15
type input "[PERSON_NAME]"
click at [969, 270] on span "Not Set" at bounding box center [982, 272] width 114 height 10
click at [964, 293] on link "Global" at bounding box center [985, 292] width 136 height 15
click at [878, 425] on div "Title 49 / 128 [Lattice] Write Work Instruction for Service Desk Description [P…" at bounding box center [468, 341] width 869 height 617
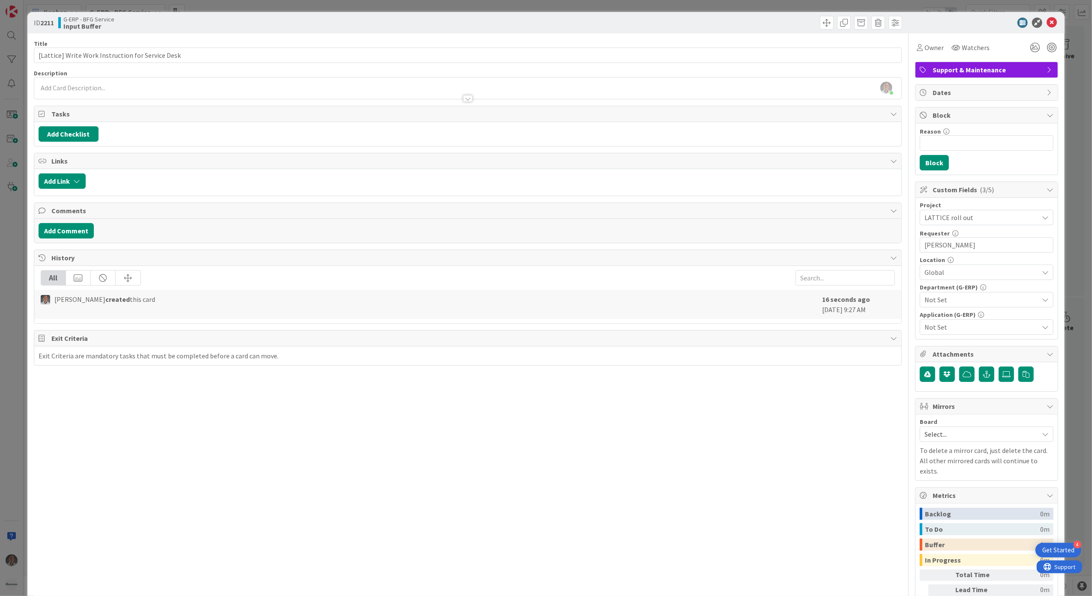
click at [938, 300] on span "Not Set" at bounding box center [982, 300] width 114 height 10
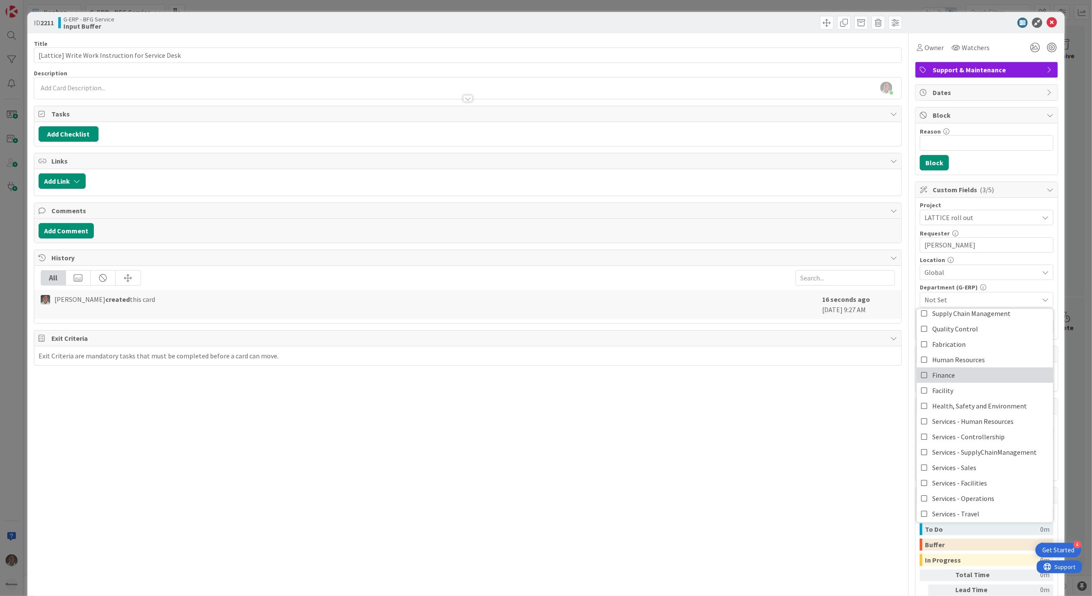
scroll to position [57, 0]
click at [955, 407] on span "Services - Human Resources" at bounding box center [972, 402] width 81 height 13
click at [837, 428] on div "Title 49 / 128 [Lattice] Write Work Instruction for Service Desk Description [P…" at bounding box center [468, 341] width 869 height 617
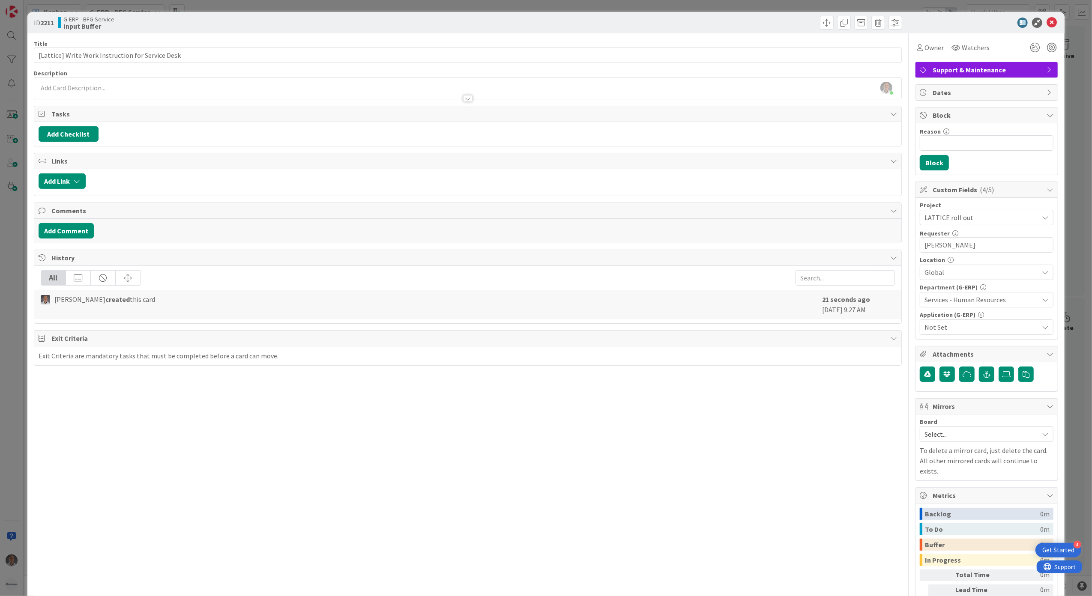
click at [953, 329] on span "Not Set" at bounding box center [982, 327] width 114 height 10
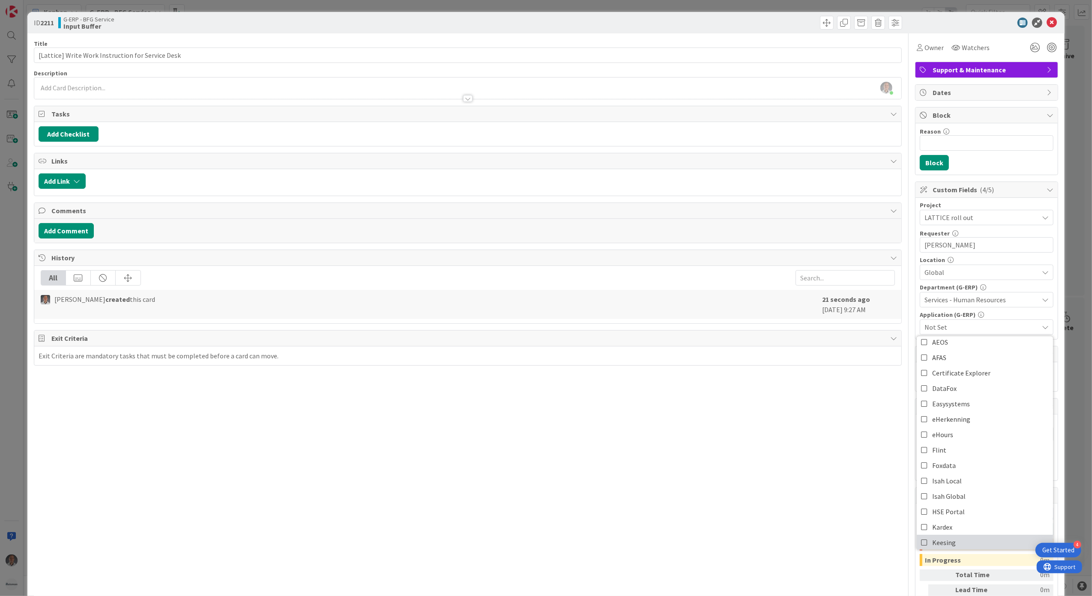
scroll to position [171, 0]
click at [979, 458] on link "Lattice" at bounding box center [985, 453] width 136 height 15
click at [806, 466] on div "Title 49 / 128 [Lattice] Write Work Instruction for Service Desk Description [P…" at bounding box center [468, 341] width 869 height 617
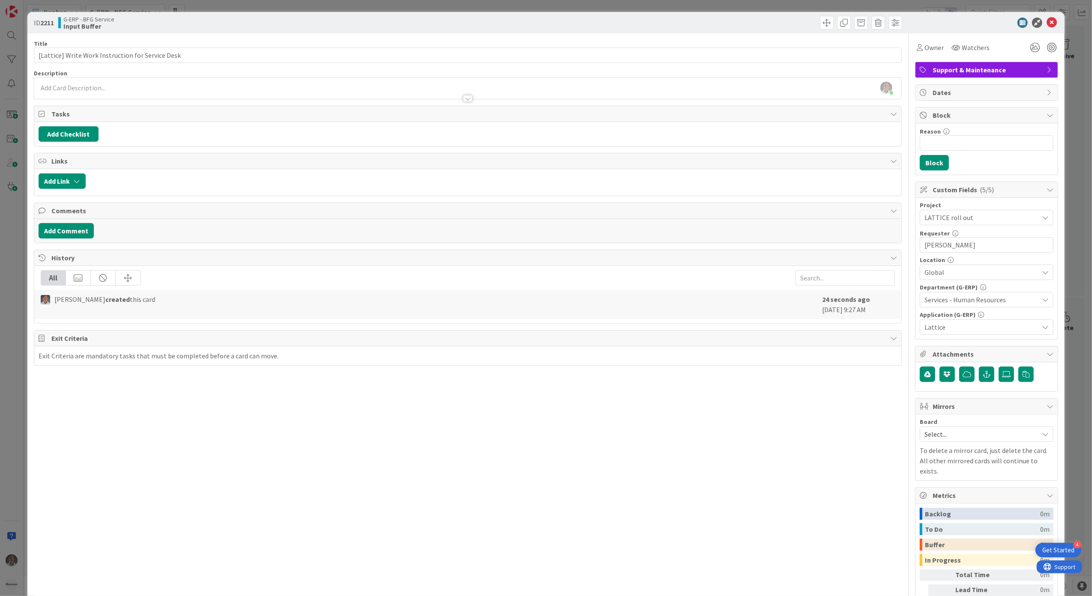
click at [313, 86] on div "[PERSON_NAME] just joined" at bounding box center [468, 88] width 868 height 21
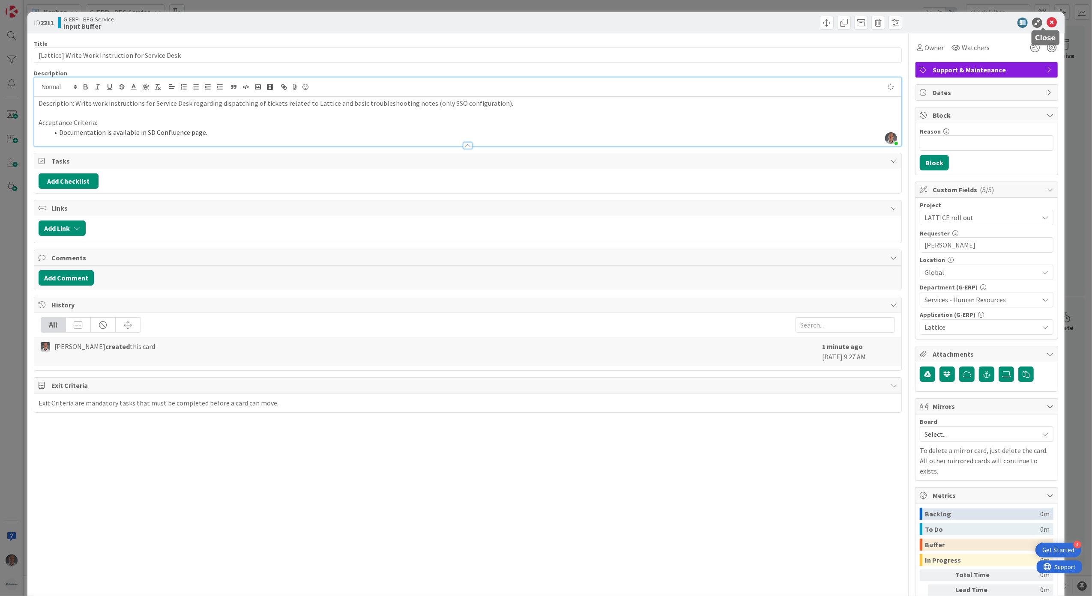
click at [1047, 23] on icon at bounding box center [1052, 23] width 10 height 10
